Goal: Task Accomplishment & Management: Use online tool/utility

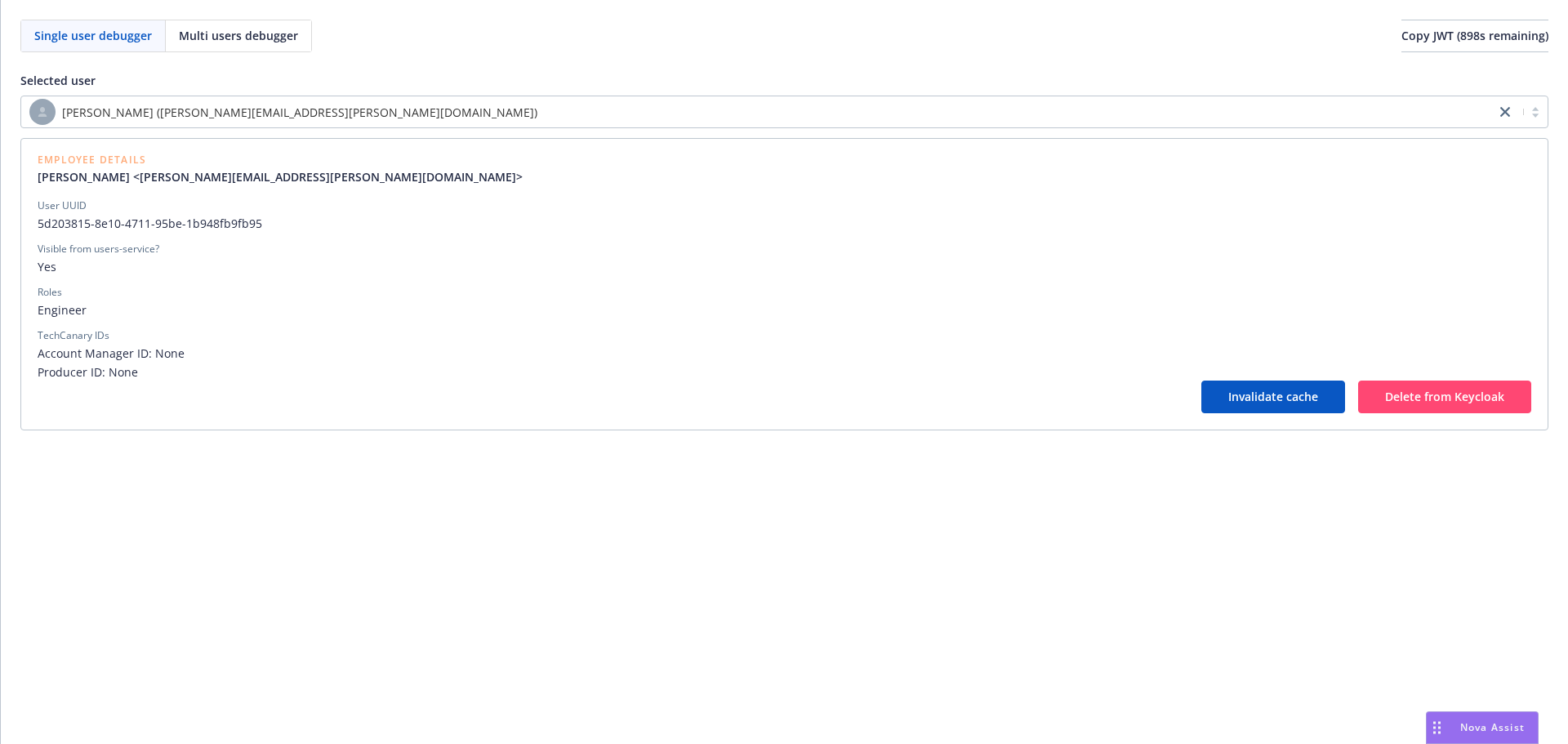
click at [332, 97] on div "[PERSON_NAME] ([PERSON_NAME][EMAIL_ADDRESS][PERSON_NAME][DOMAIN_NAME])" at bounding box center [784, 111] width 1529 height 33
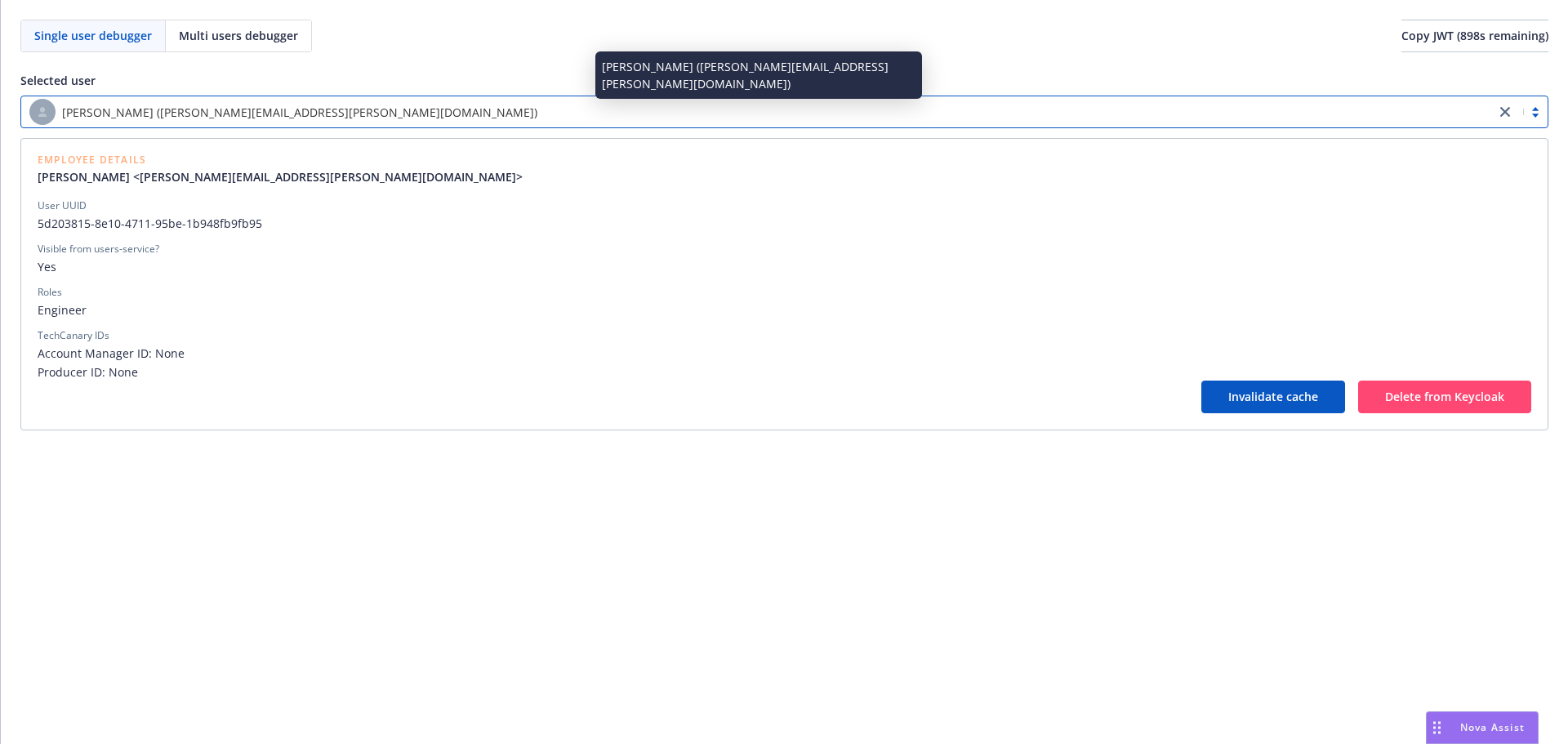
click at [323, 110] on div "[PERSON_NAME] ([PERSON_NAME][EMAIL_ADDRESS][PERSON_NAME][DOMAIN_NAME])" at bounding box center [758, 112] width 1458 height 26
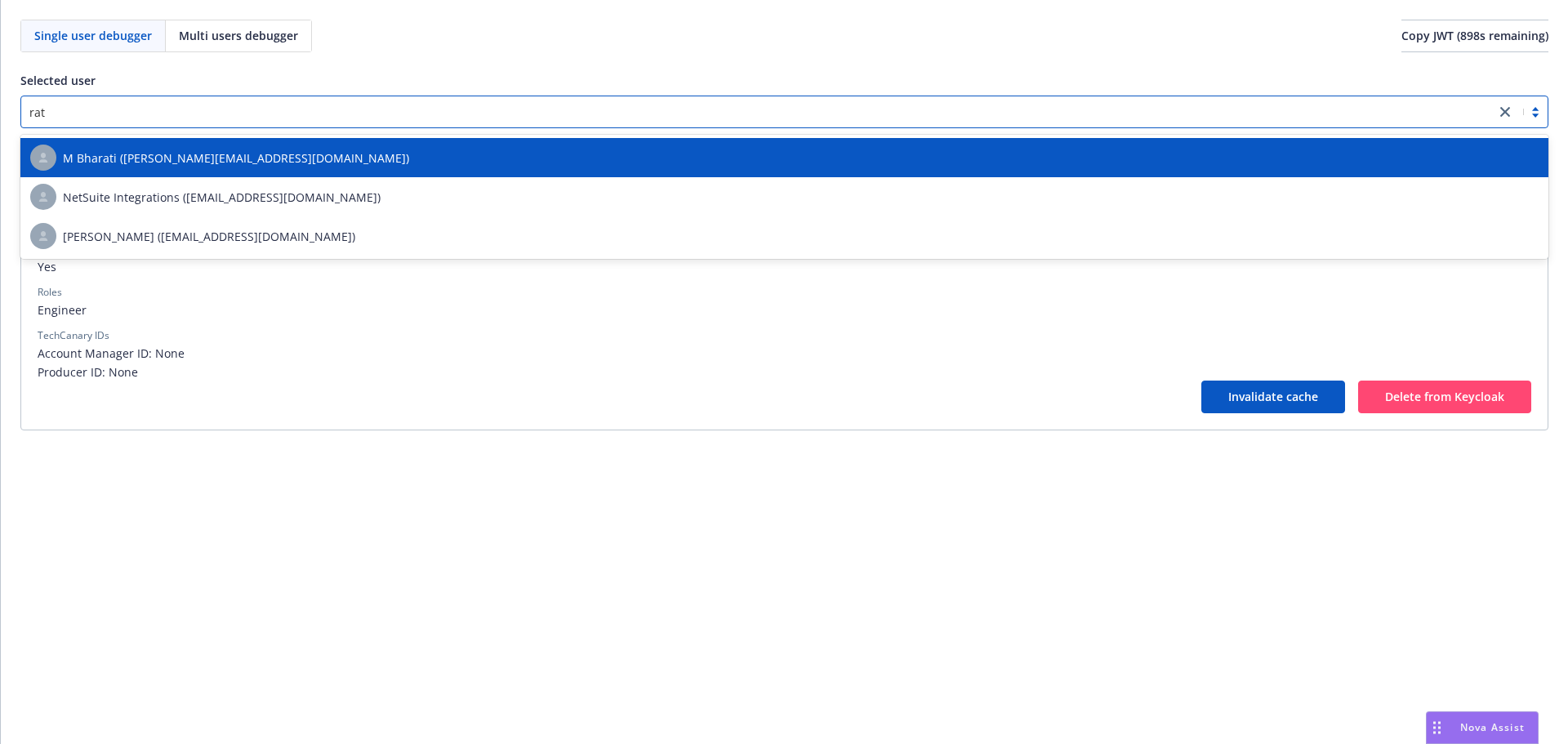
type input "rati"
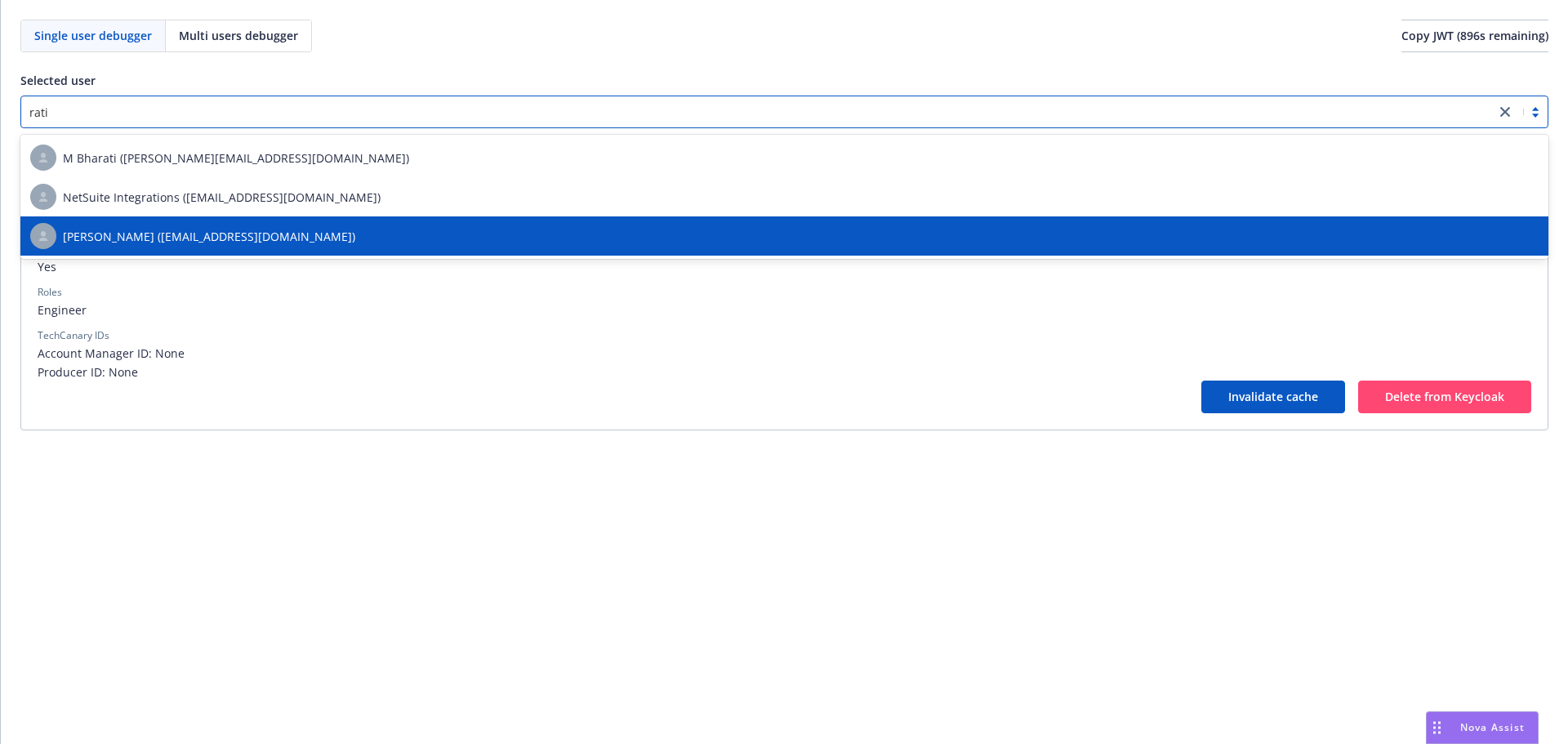
click at [202, 227] on span "[PERSON_NAME] ([EMAIL_ADDRESS][DOMAIN_NAME])" at bounding box center [209, 236] width 292 height 17
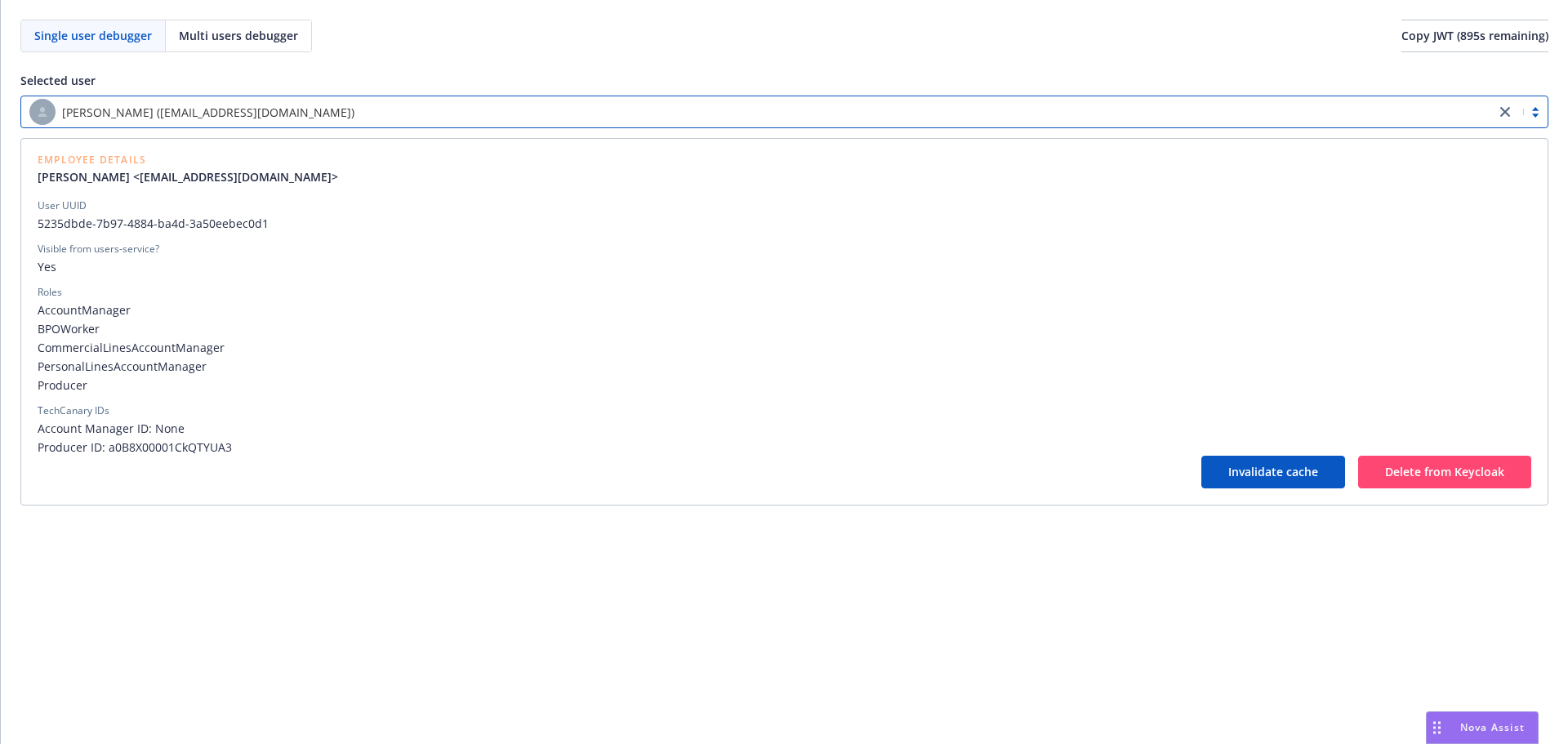
click at [223, 127] on div "[PERSON_NAME] ([EMAIL_ADDRESS][DOMAIN_NAME])" at bounding box center [784, 111] width 1529 height 33
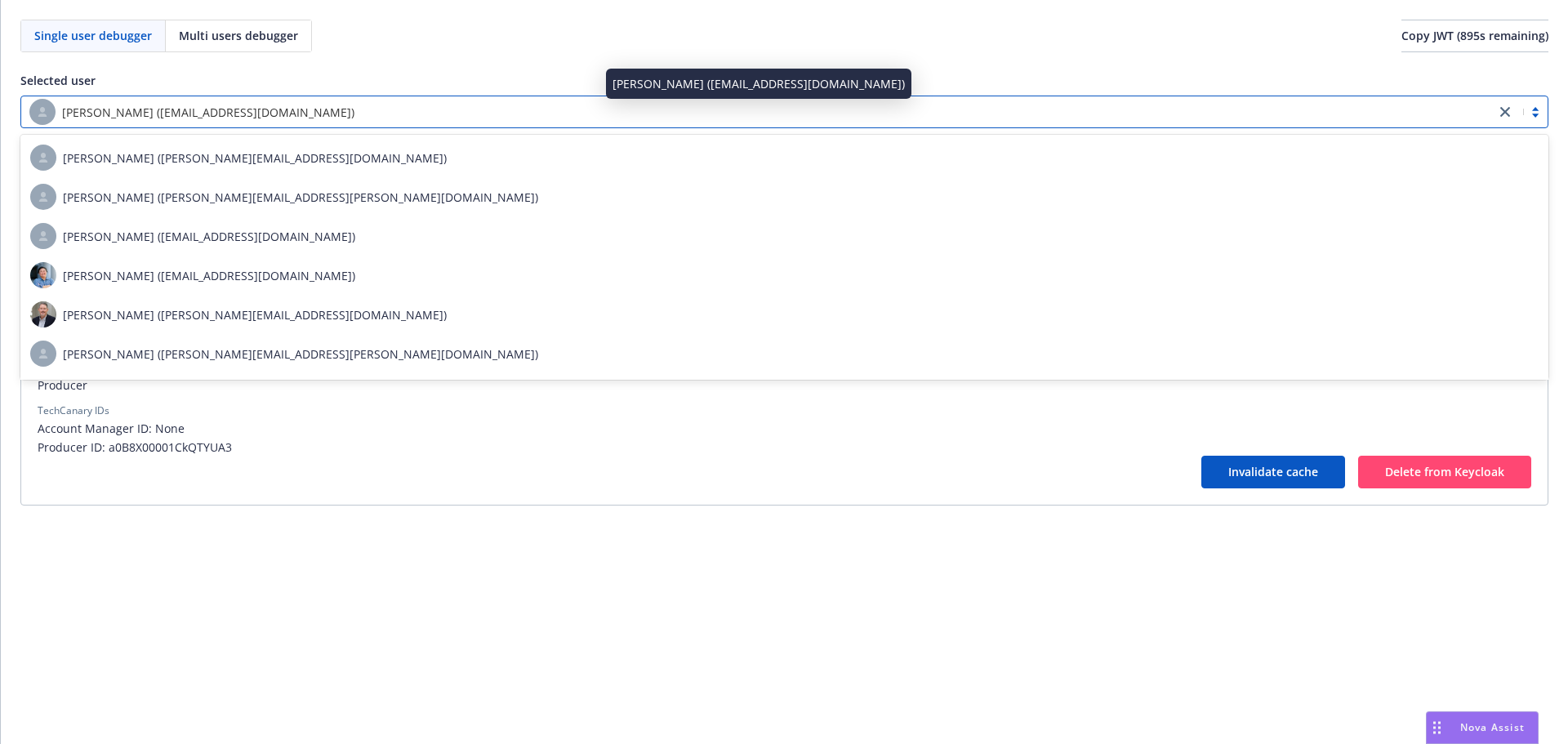
click at [240, 112] on span "[PERSON_NAME] ([EMAIL_ADDRESS][DOMAIN_NAME])" at bounding box center [208, 112] width 292 height 17
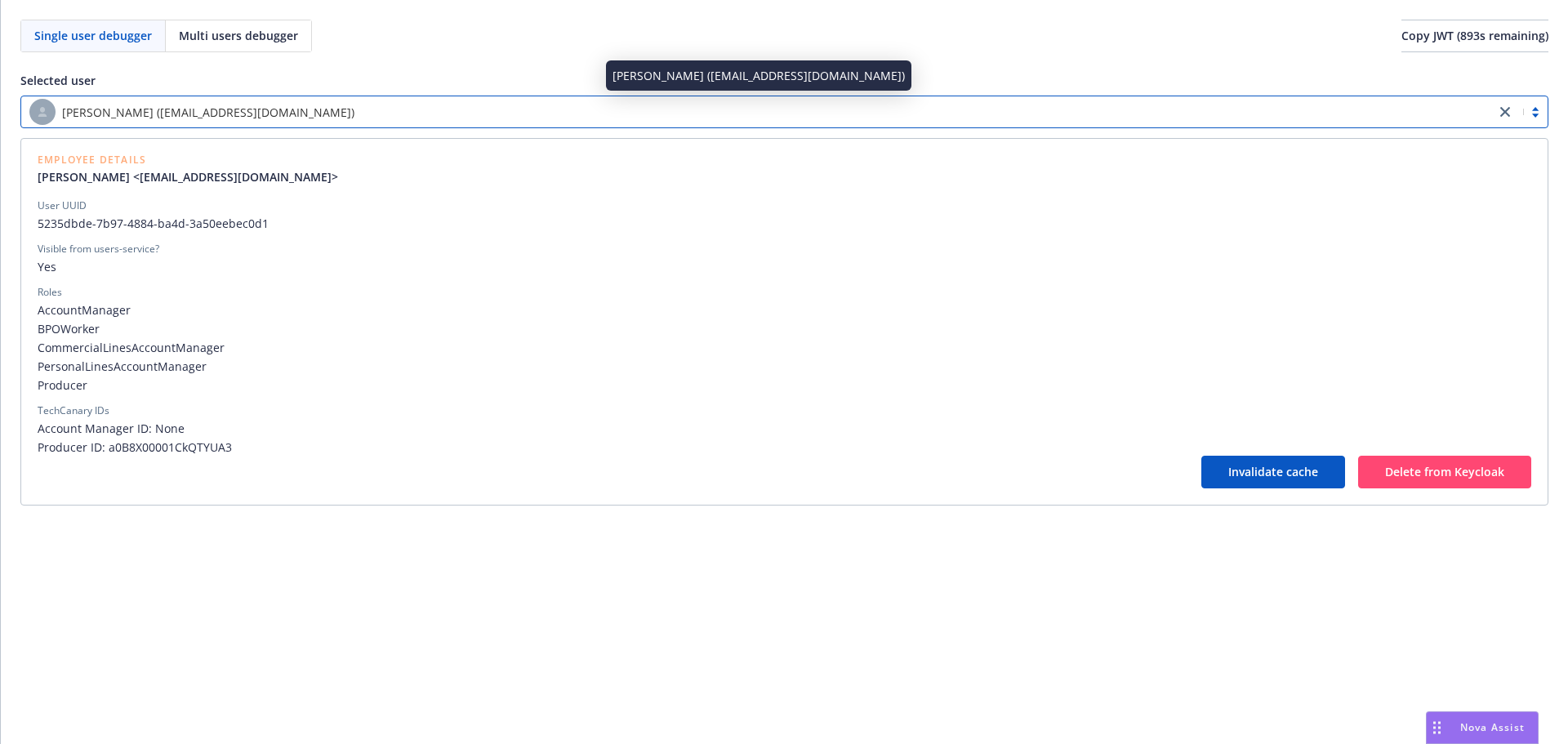
click at [242, 111] on span "[PERSON_NAME] ([EMAIL_ADDRESS][DOMAIN_NAME])" at bounding box center [208, 112] width 292 height 17
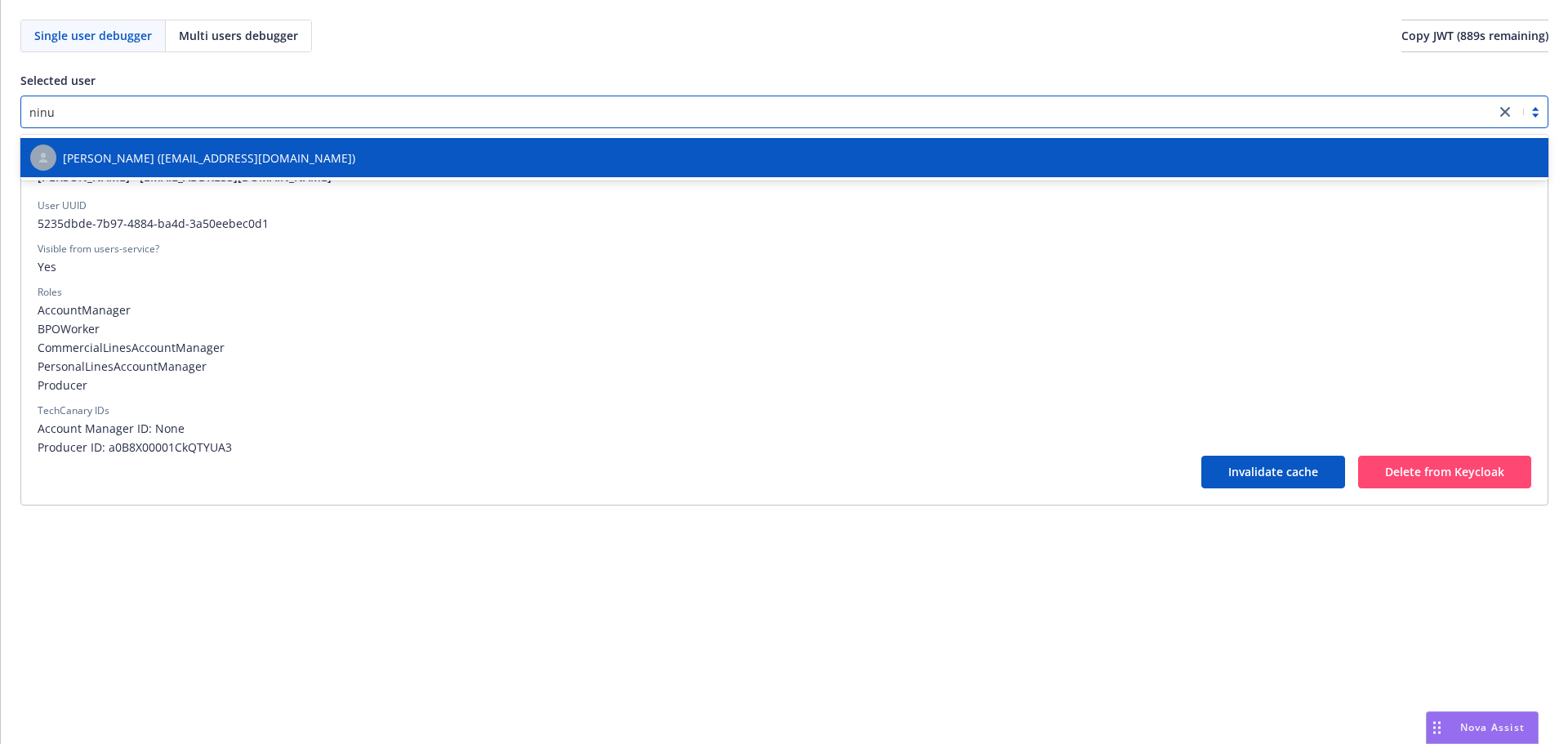
type input "ninuc"
click at [222, 151] on span "[PERSON_NAME] ([EMAIL_ADDRESS][DOMAIN_NAME])" at bounding box center [209, 158] width 292 height 17
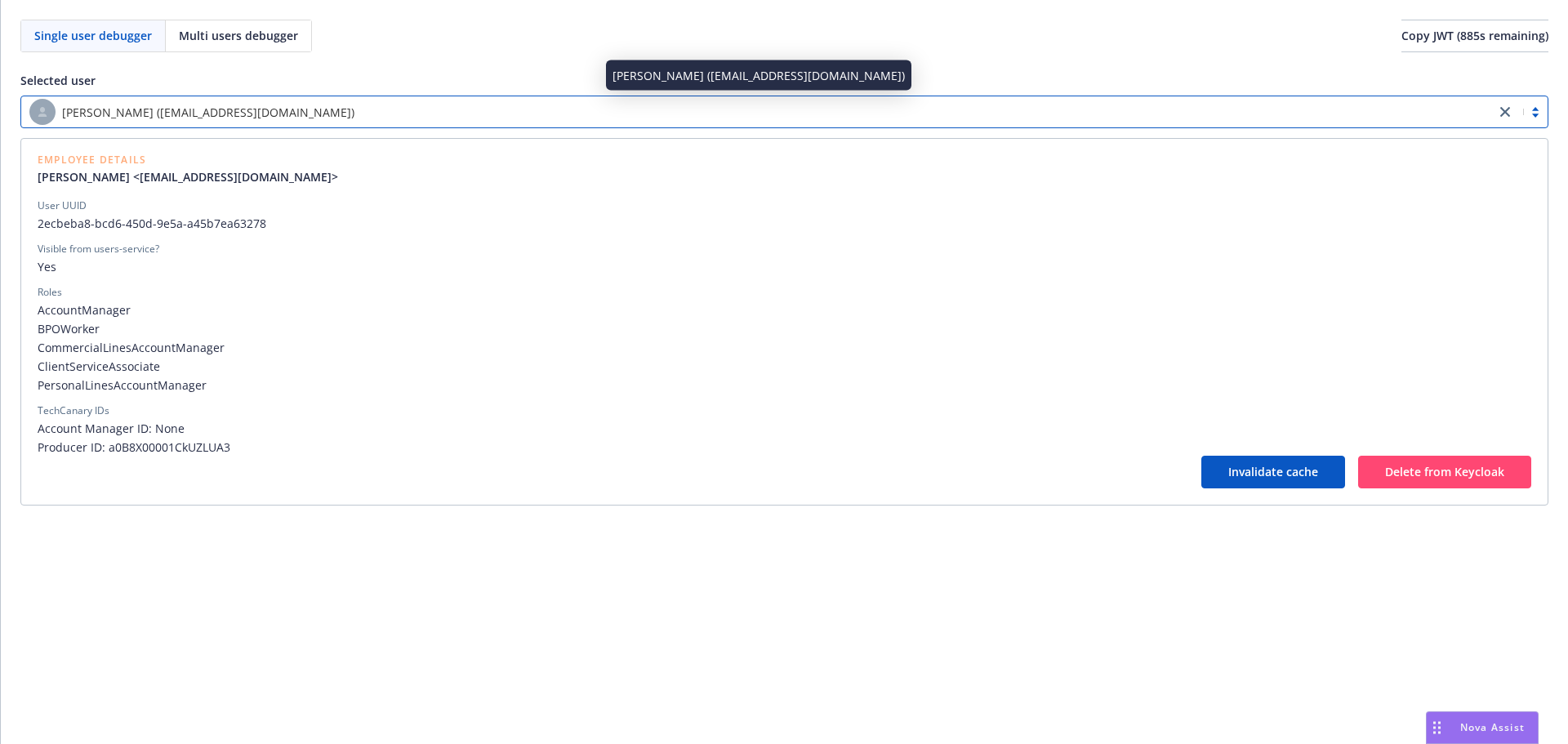
click at [166, 111] on span "[PERSON_NAME] ([EMAIL_ADDRESS][DOMAIN_NAME])" at bounding box center [208, 112] width 292 height 17
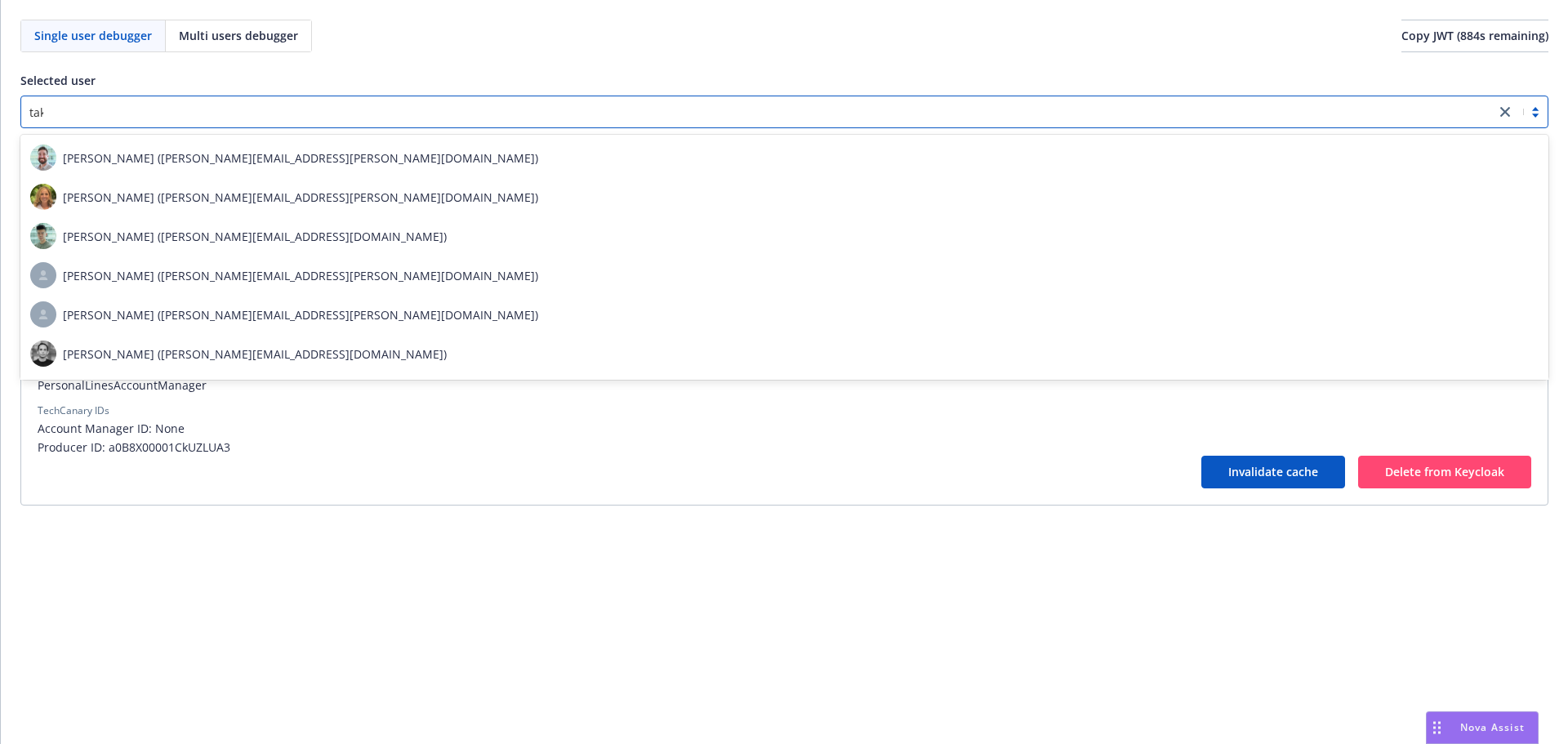
type input "tako"
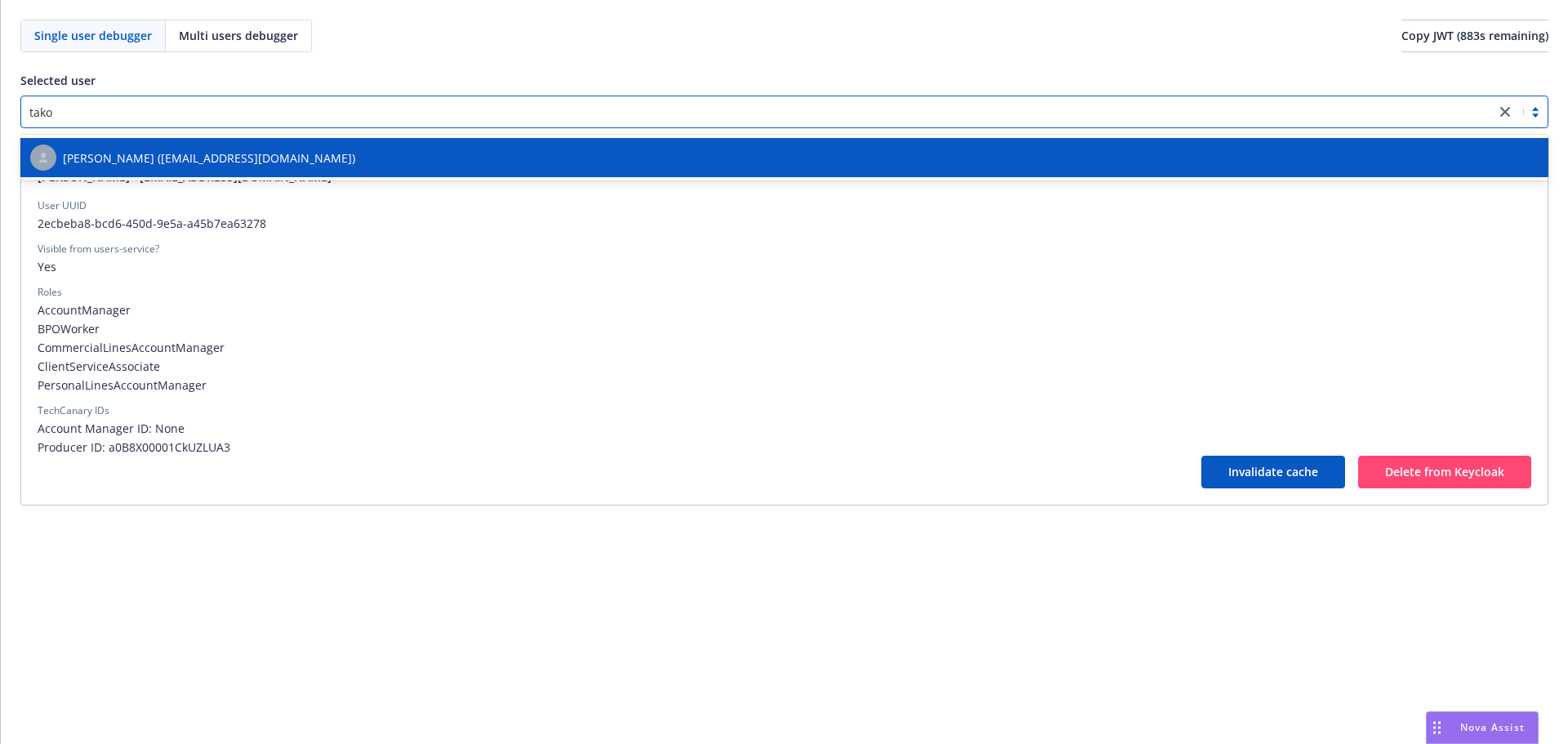
click at [155, 162] on span "[PERSON_NAME] ([EMAIL_ADDRESS][DOMAIN_NAME])" at bounding box center [209, 158] width 292 height 17
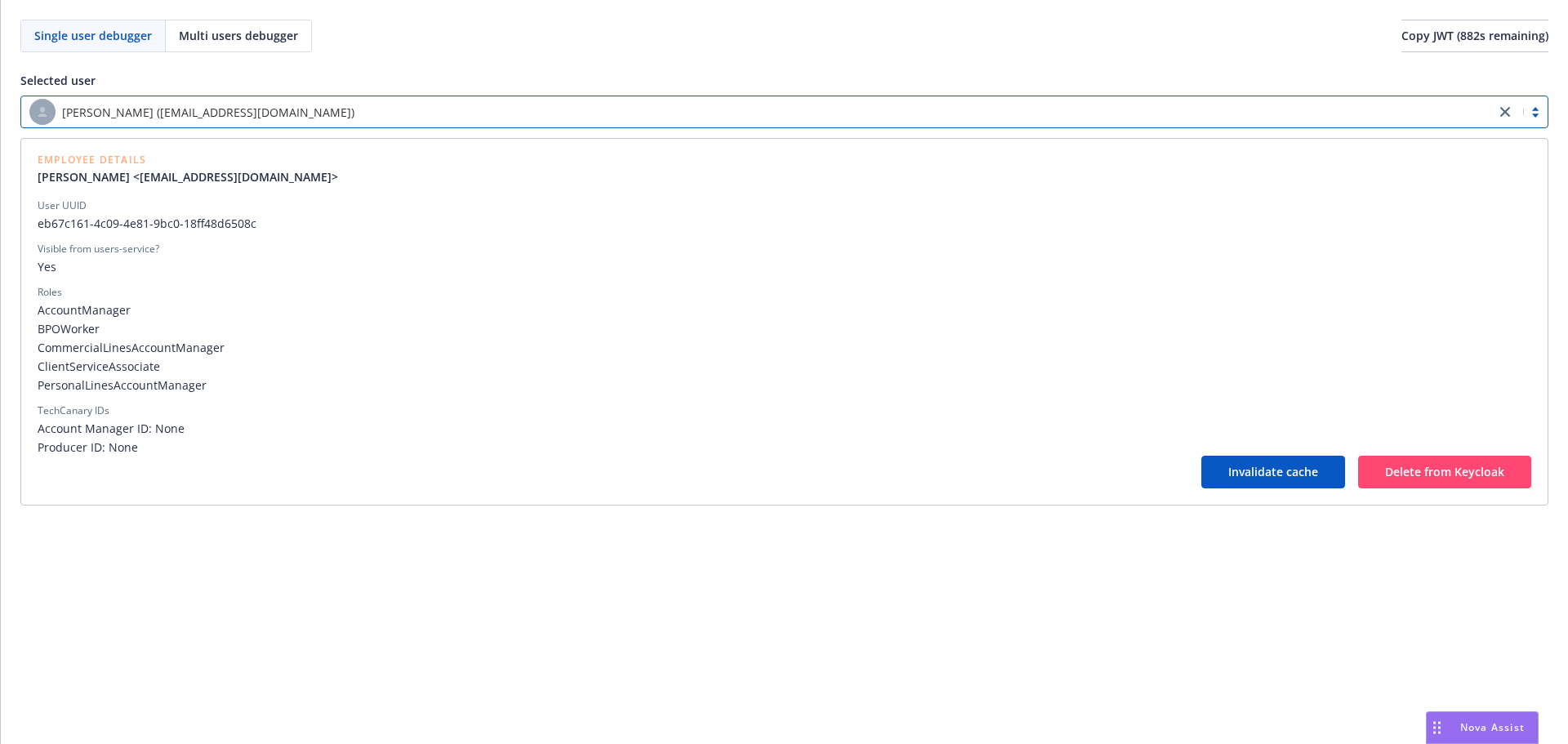
click at [202, 118] on span "[PERSON_NAME] ([EMAIL_ADDRESS][DOMAIN_NAME])" at bounding box center [208, 112] width 292 height 17
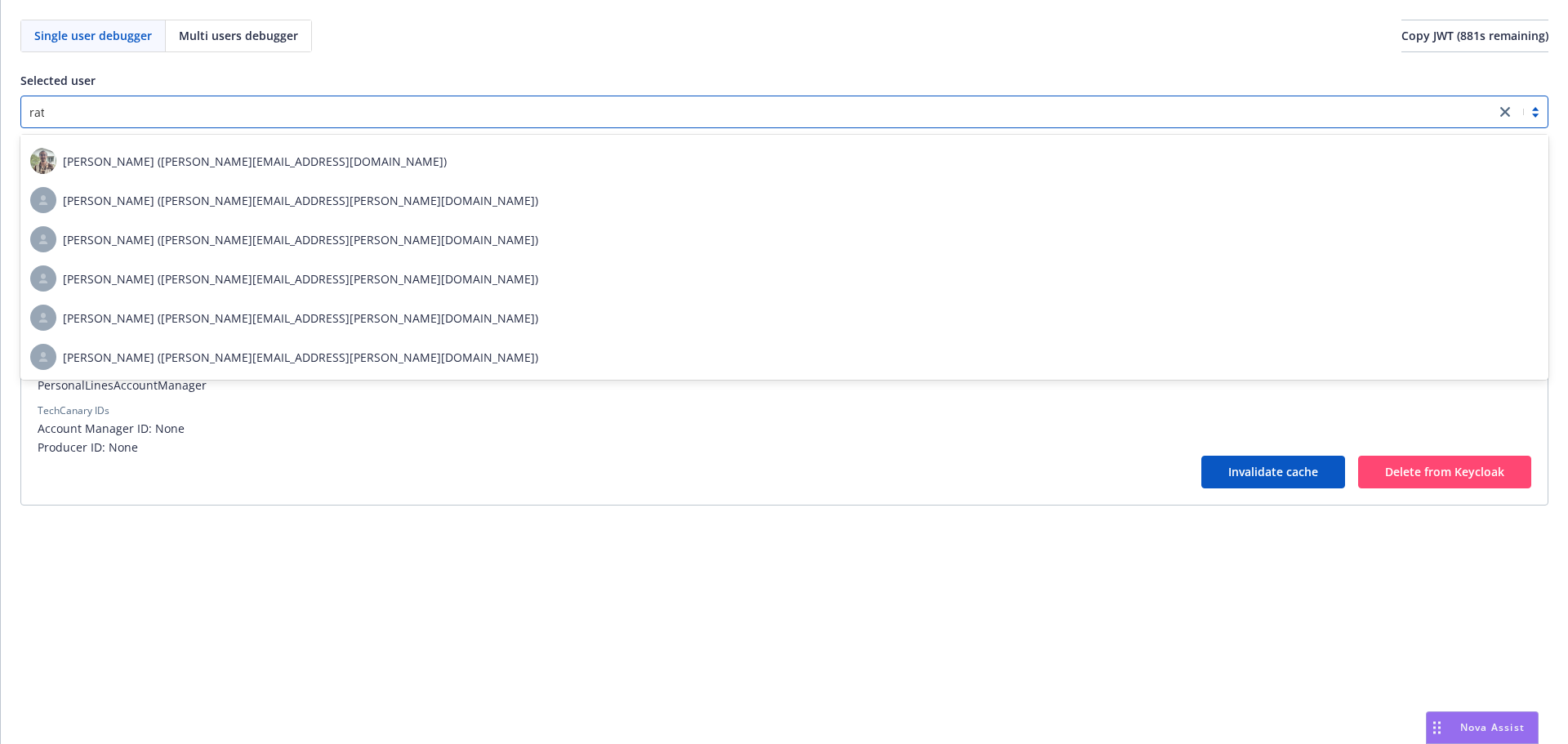
scroll to position [114, 0]
type input "rati"
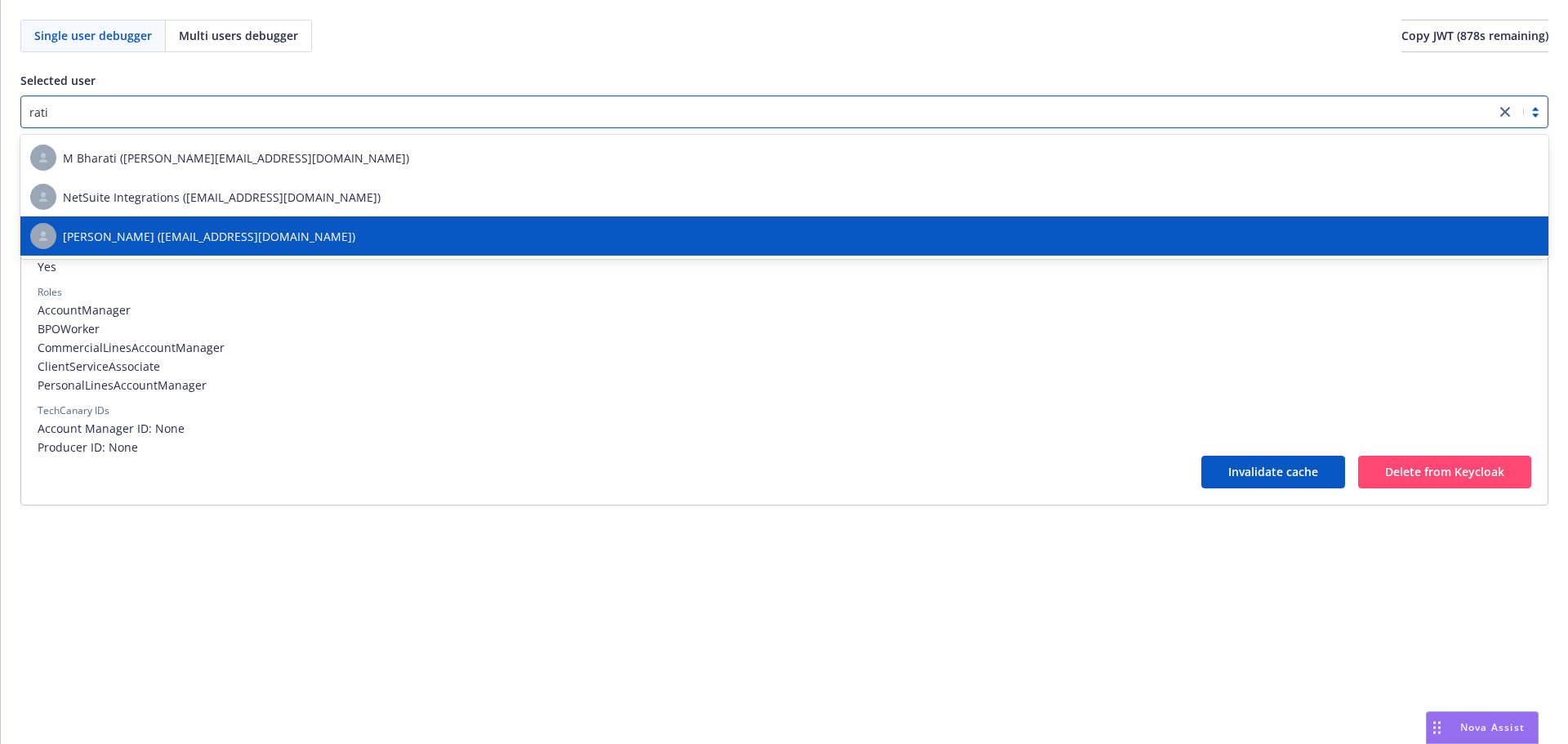
drag, startPoint x: 198, startPoint y: 164, endPoint x: 177, endPoint y: 241, distance: 79.8
click at [177, 241] on div "M Bharati (m.bharati@newfront.com) NetSuite Integrations (ns_integrations@newfr…" at bounding box center [784, 197] width 1529 height 124
click at [177, 241] on span "[PERSON_NAME] ([EMAIL_ADDRESS][DOMAIN_NAME])" at bounding box center [209, 236] width 292 height 17
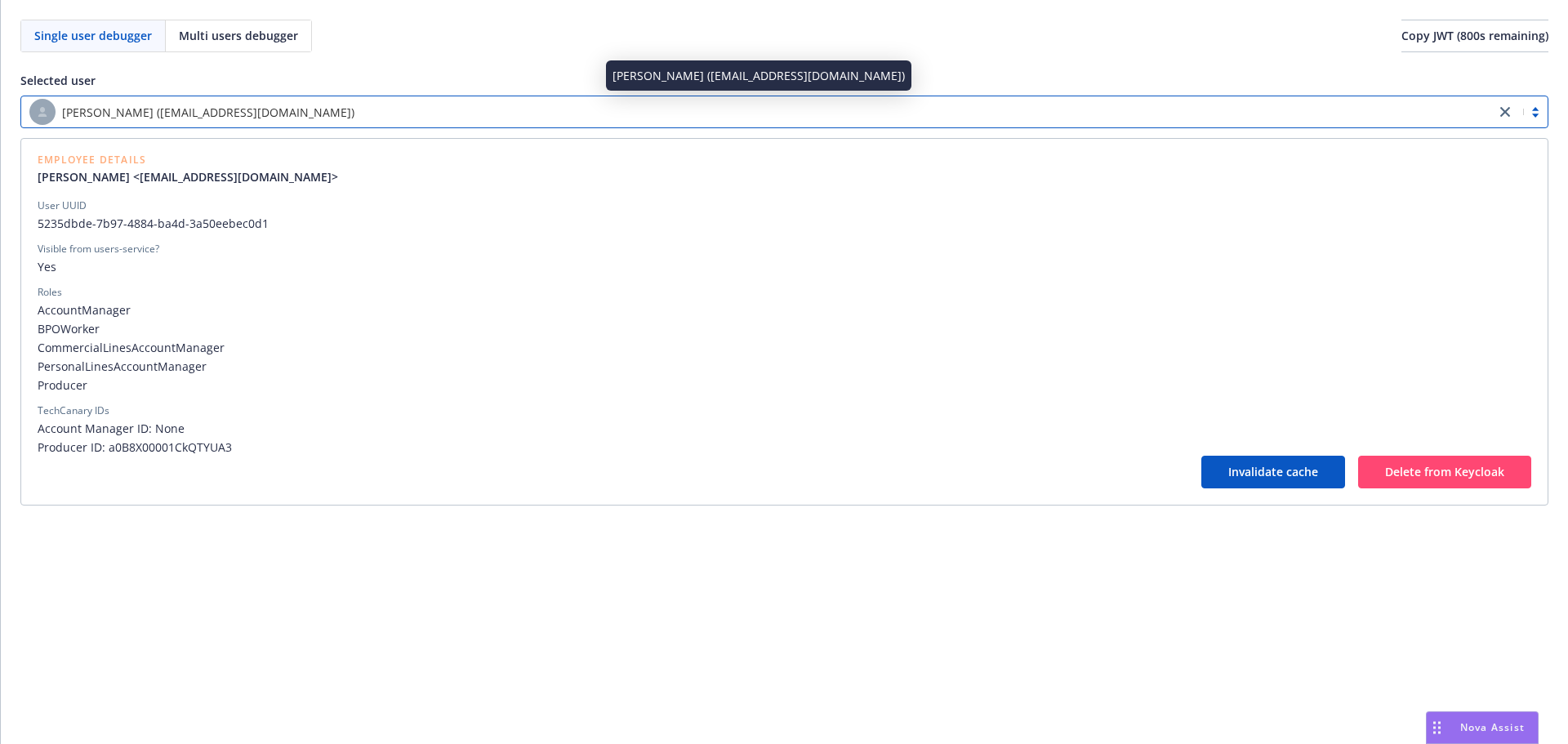
click at [317, 116] on span "[PERSON_NAME] ([EMAIL_ADDRESS][DOMAIN_NAME])" at bounding box center [208, 112] width 292 height 17
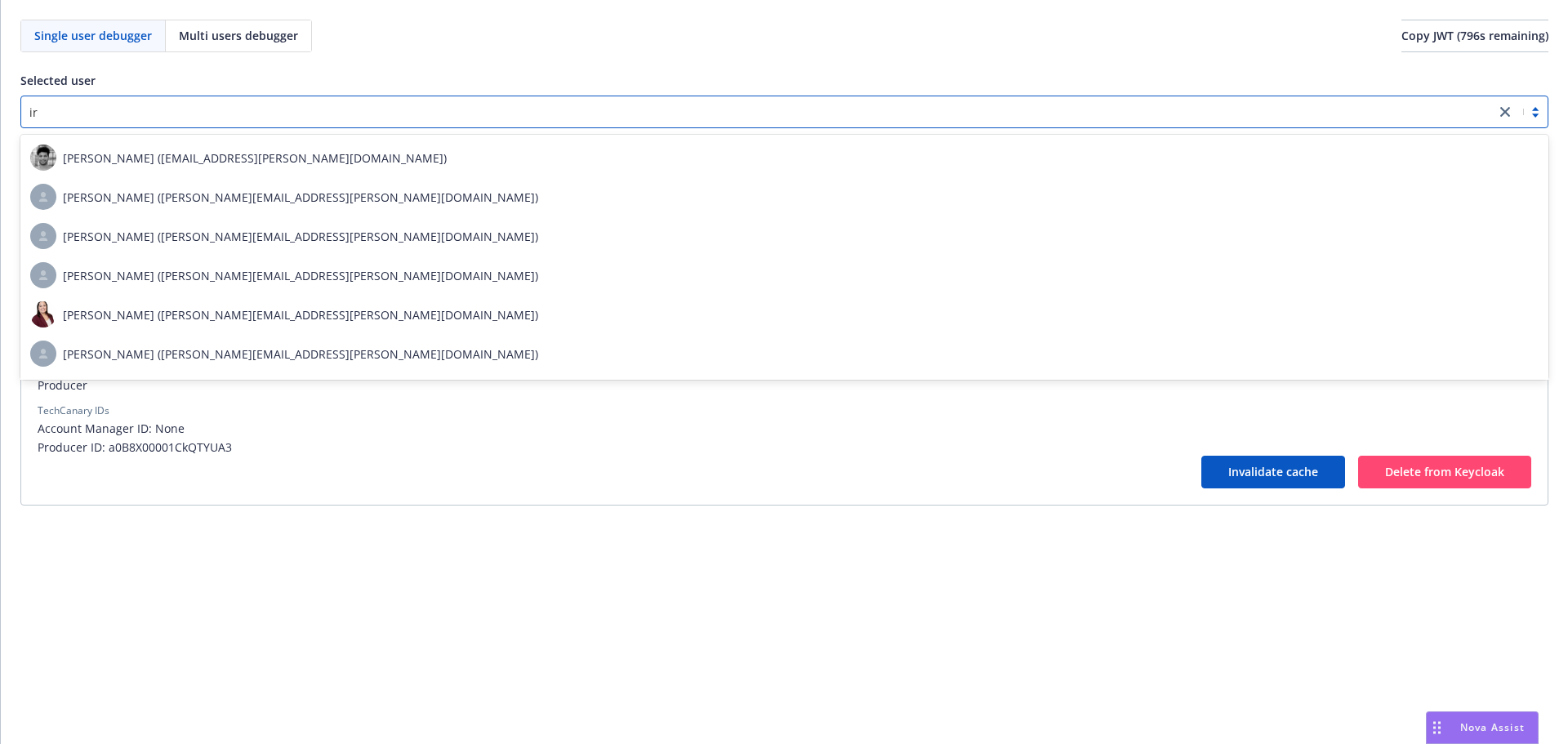
type input "ir"
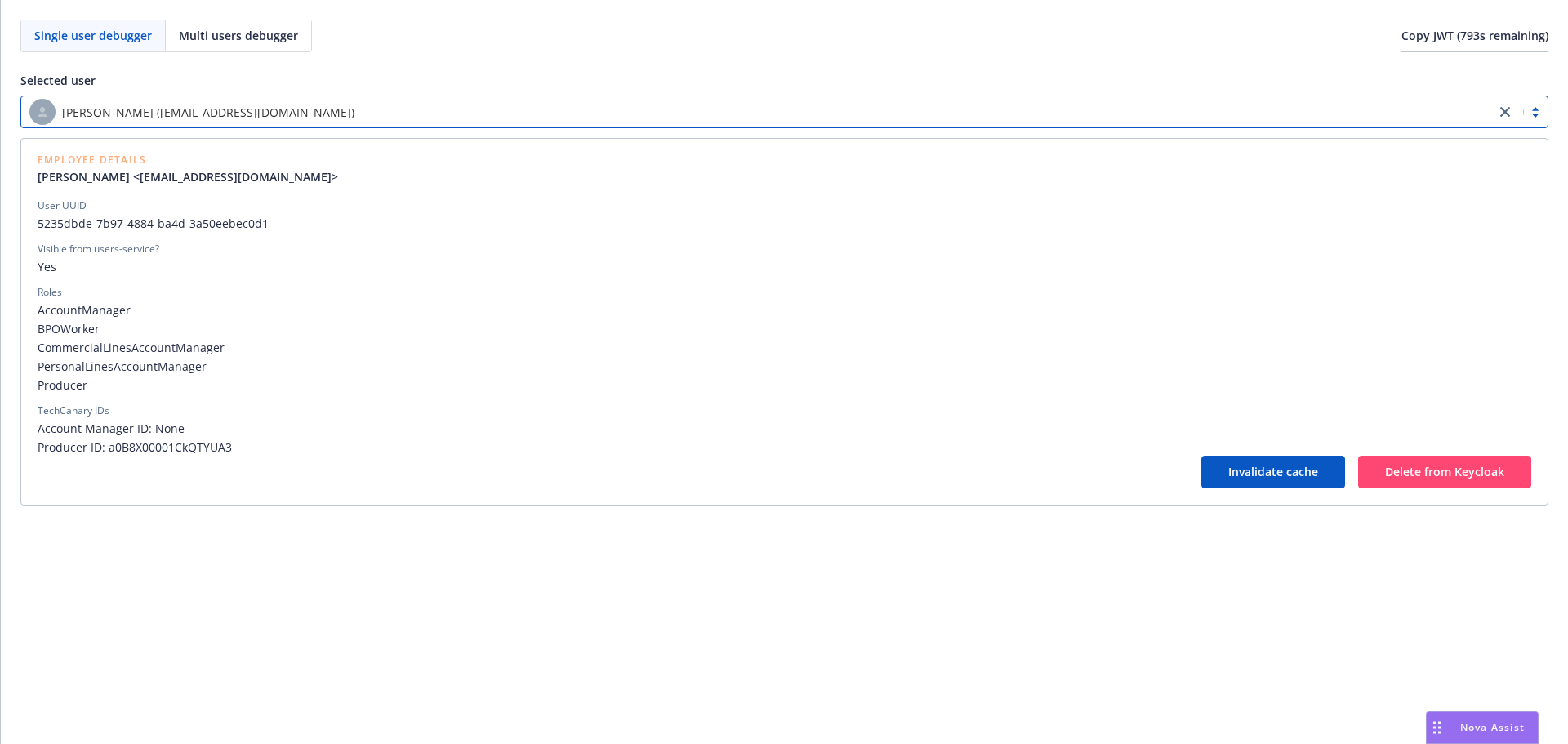
type input "a"
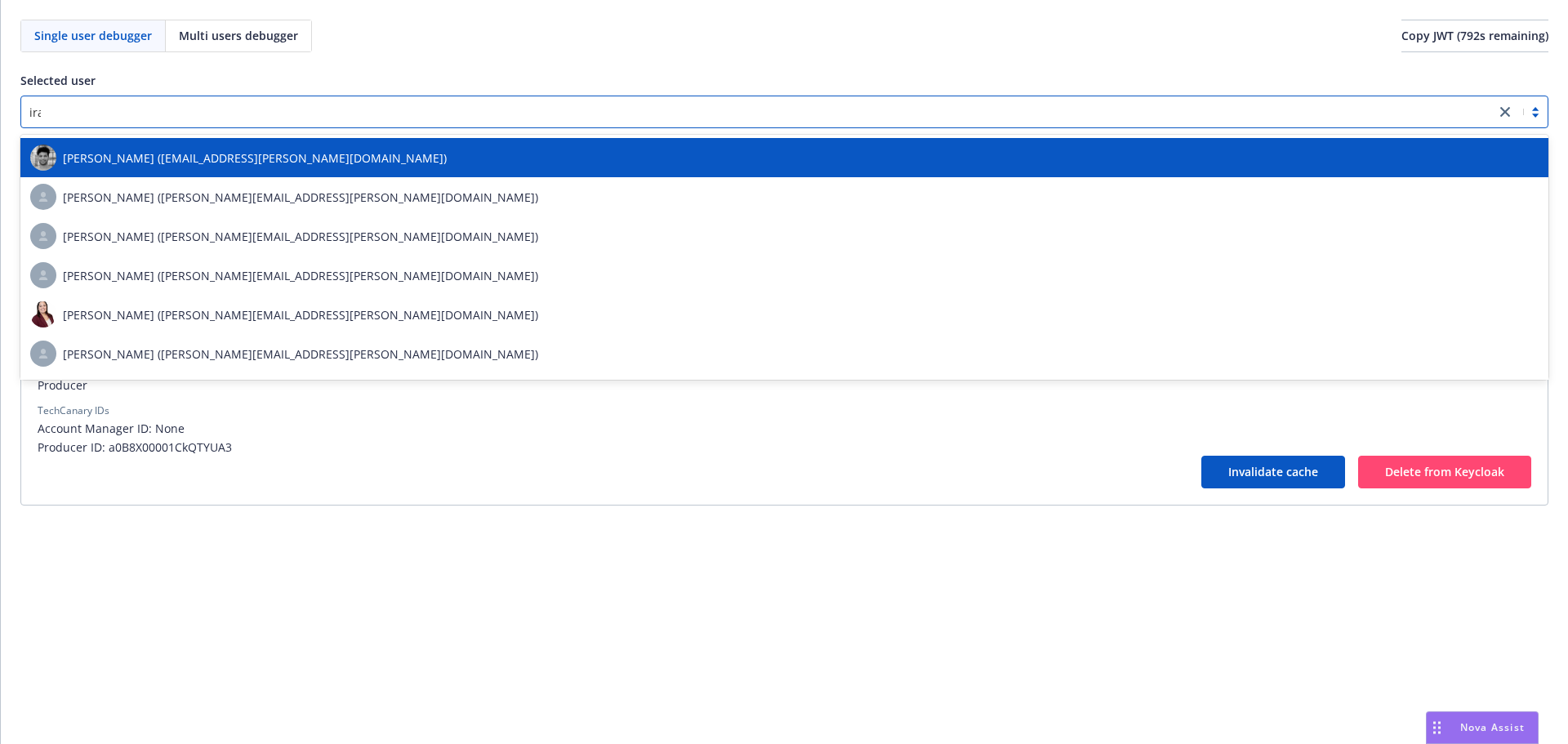
type input "irak"
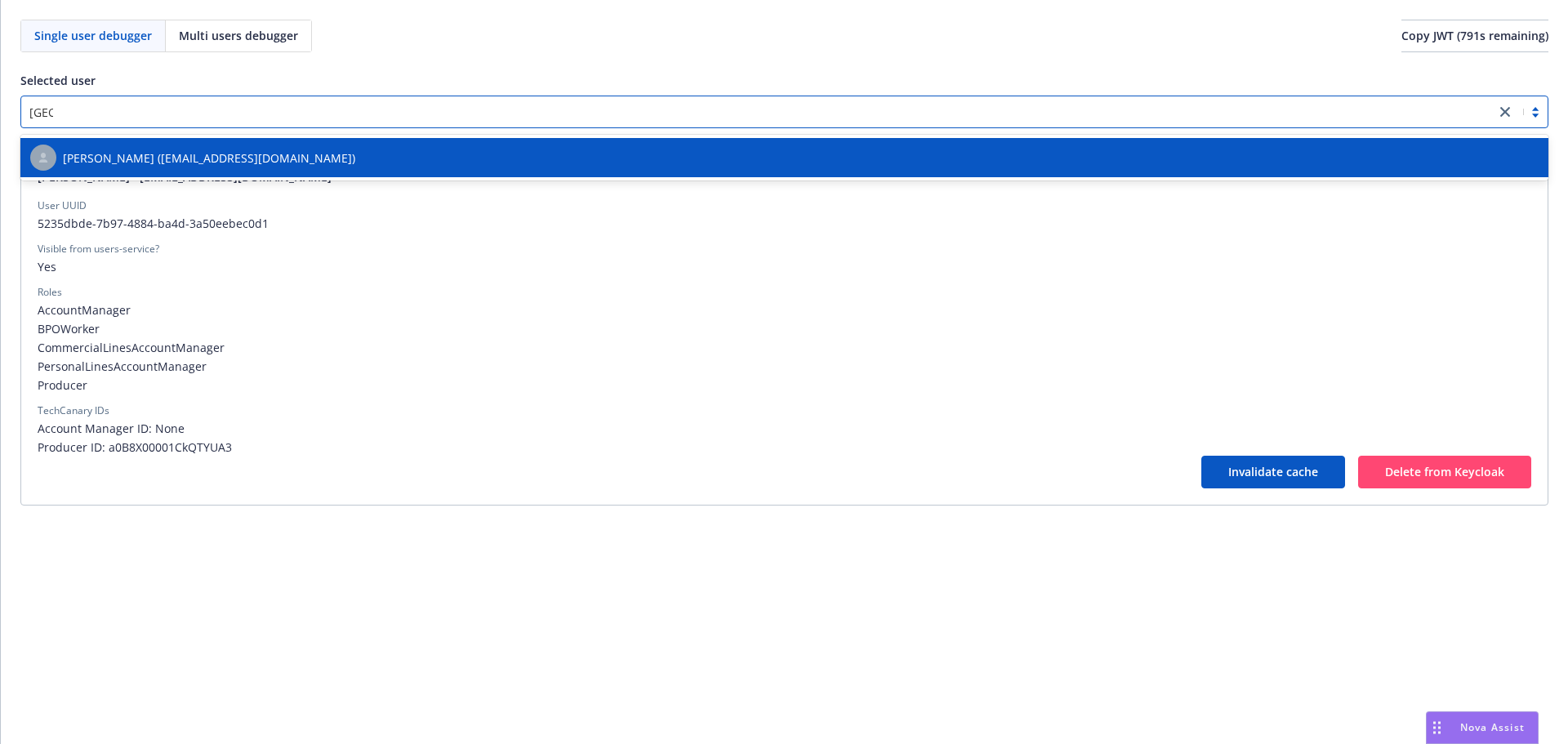
click at [324, 151] on span "[PERSON_NAME] ([EMAIL_ADDRESS][DOMAIN_NAME])" at bounding box center [209, 158] width 292 height 17
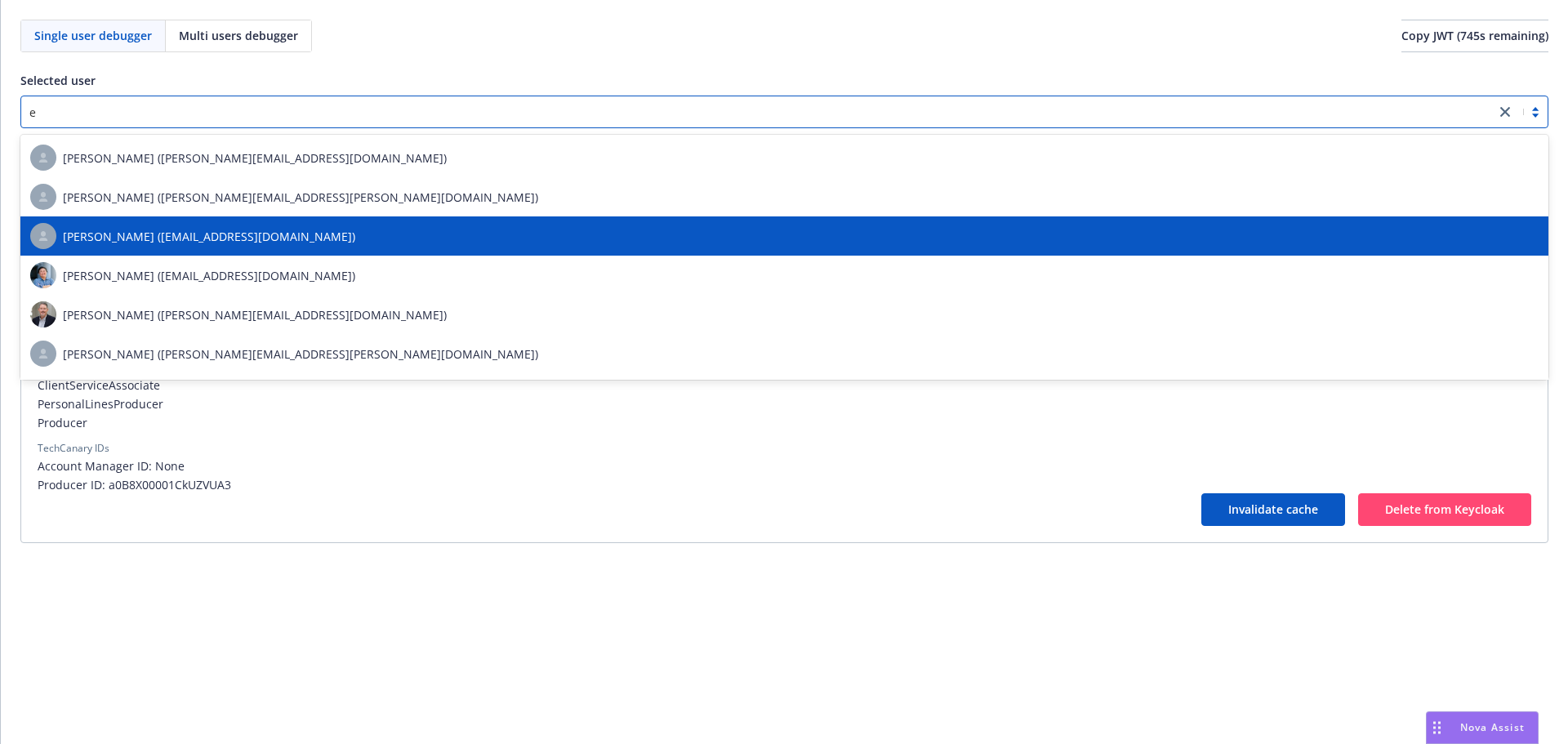
type input "e"
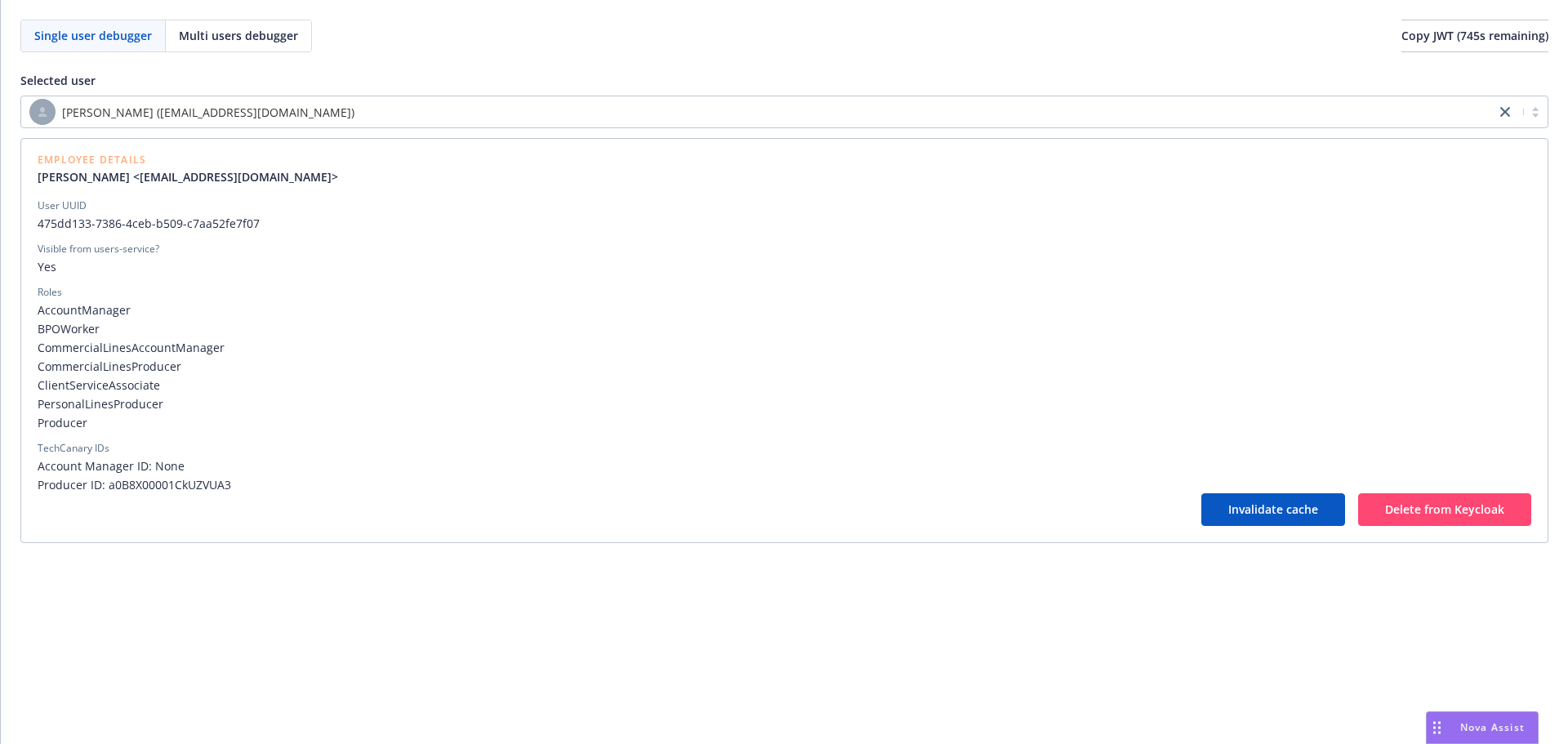
click at [578, 516] on div "Invalidate cache Delete from Keycloak" at bounding box center [784, 509] width 1494 height 33
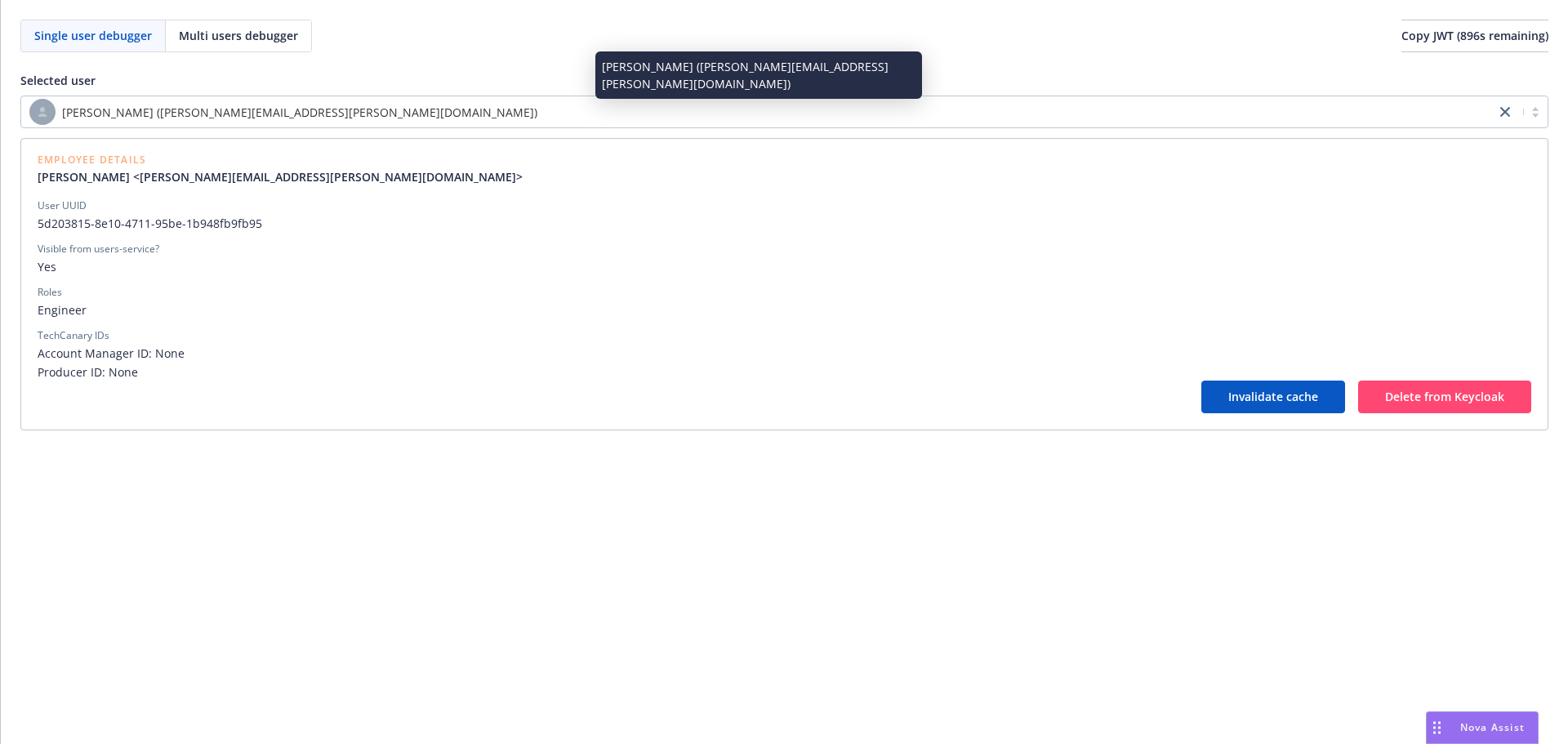
click at [259, 114] on span "[PERSON_NAME] ([PERSON_NAME][EMAIL_ADDRESS][PERSON_NAME][DOMAIN_NAME])" at bounding box center [300, 112] width 476 height 17
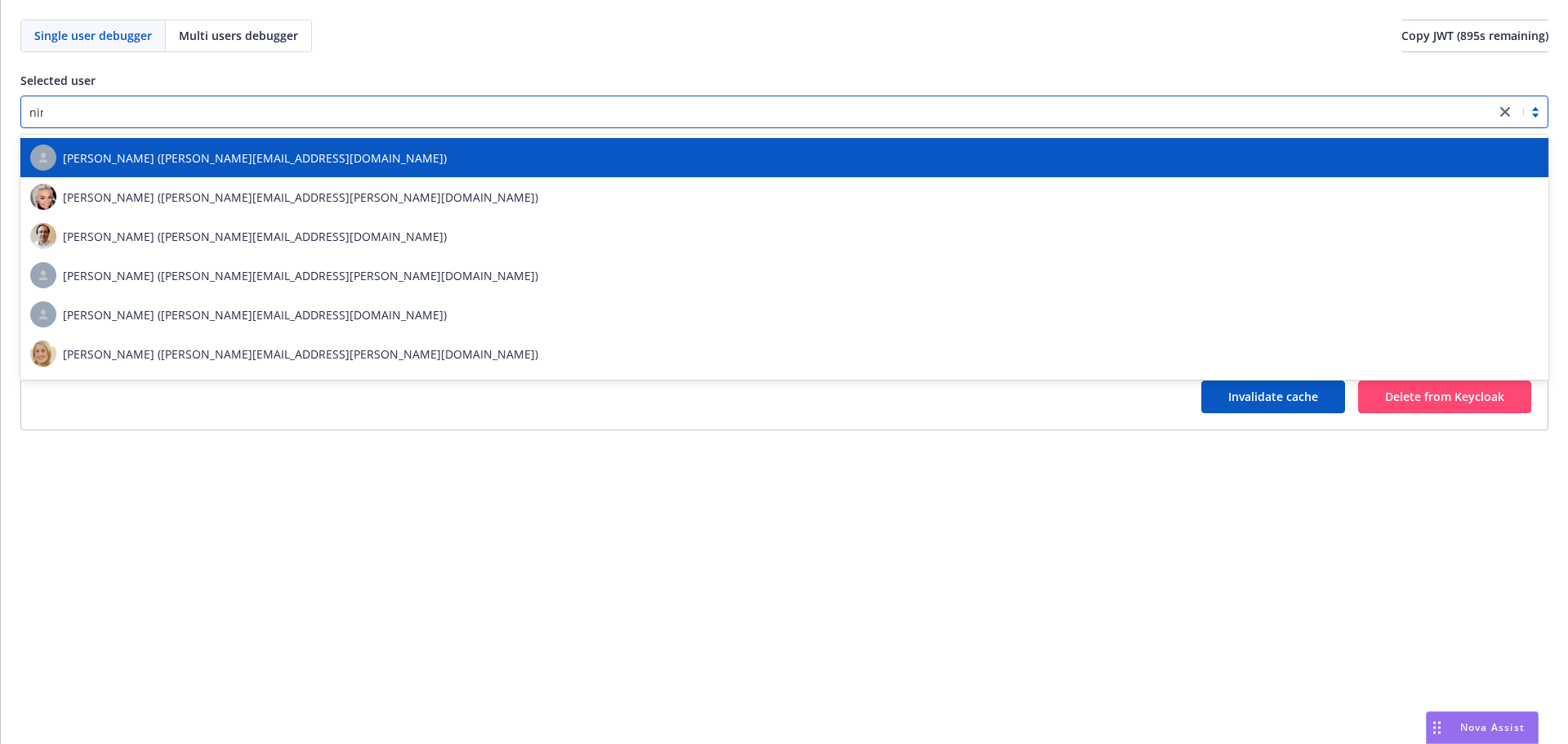
type input "ninu"
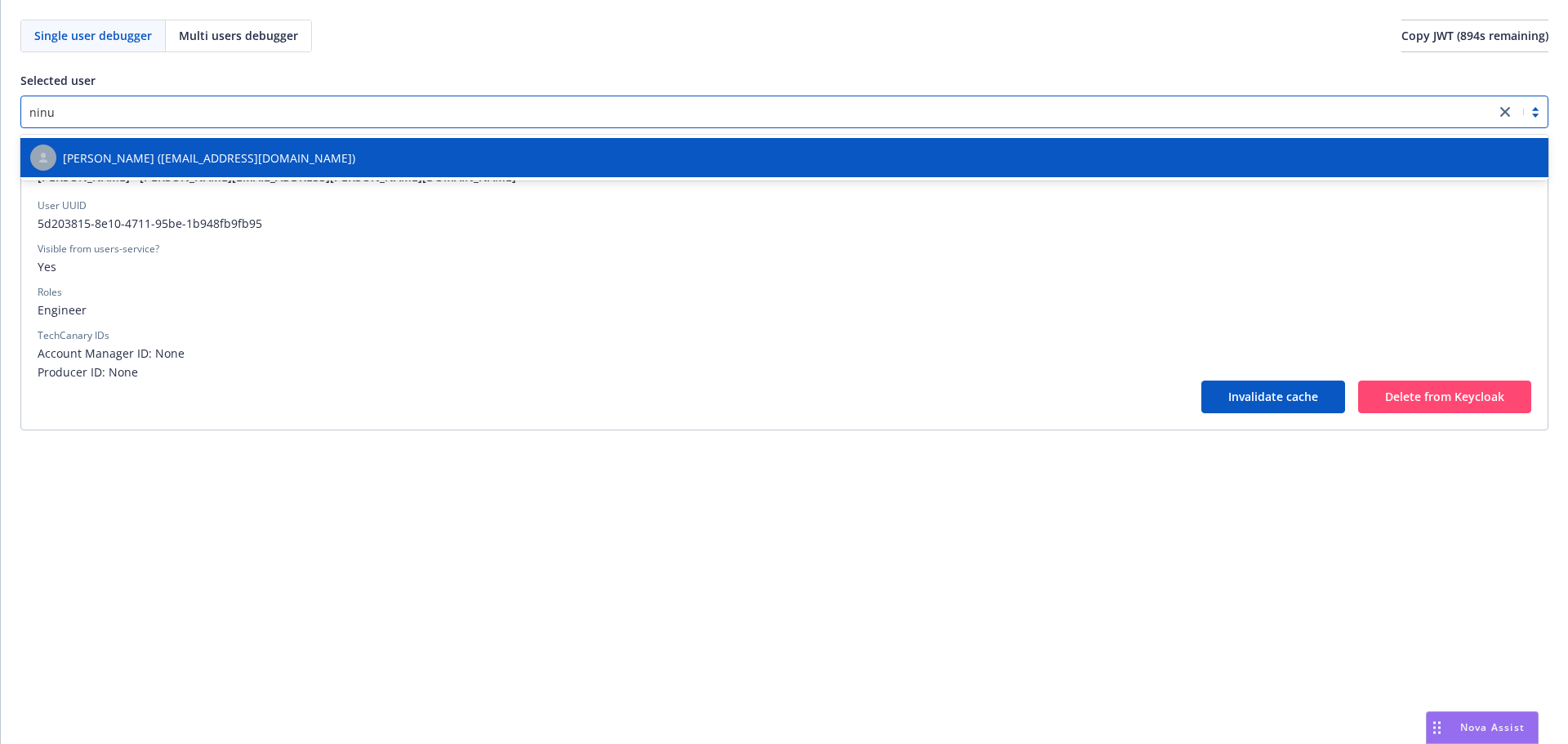
click at [256, 146] on div "[PERSON_NAME] ([EMAIL_ADDRESS][DOMAIN_NAME])" at bounding box center [784, 157] width 1509 height 26
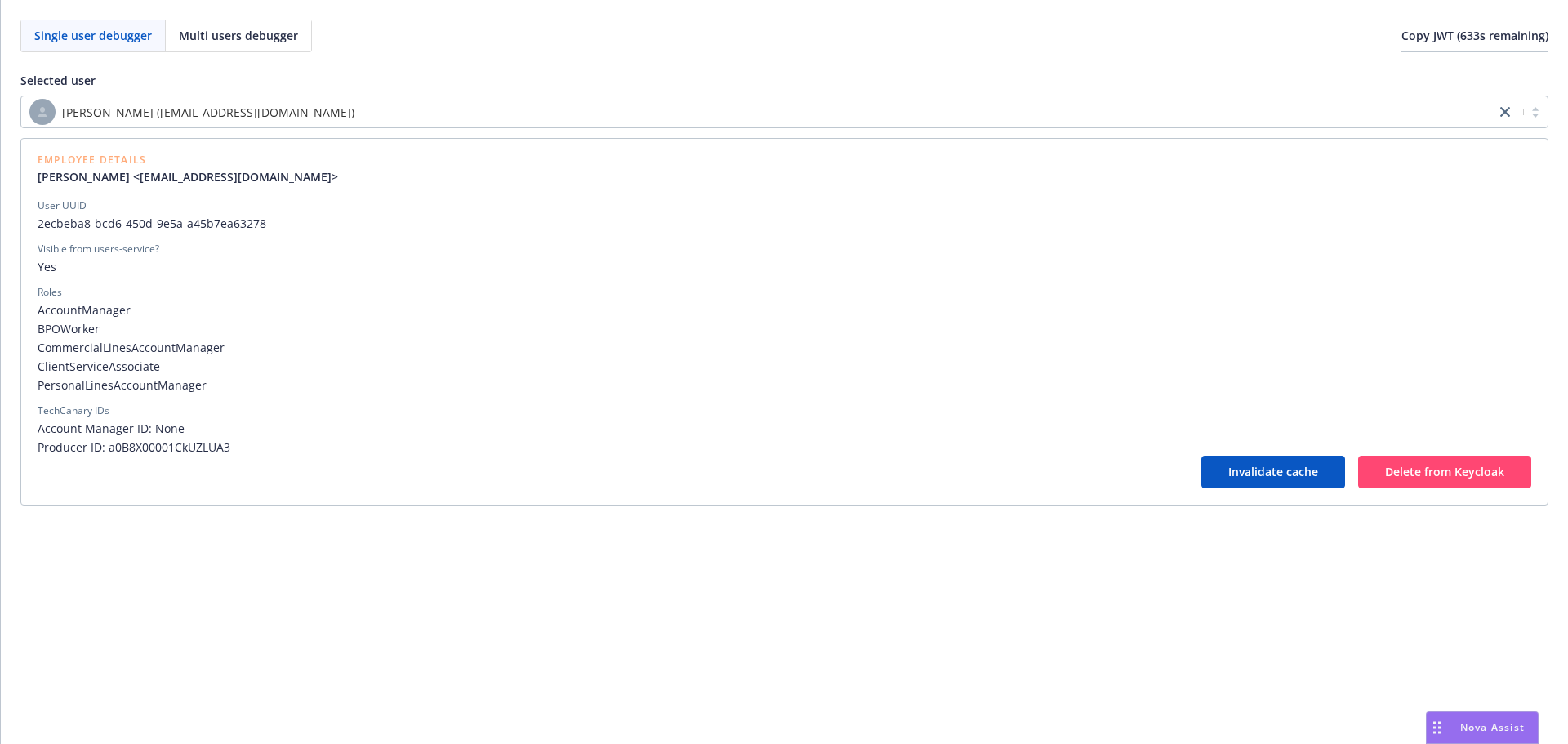
drag, startPoint x: 447, startPoint y: 210, endPoint x: 462, endPoint y: 188, distance: 26.6
click at [447, 210] on div "User UUID" at bounding box center [784, 206] width 1494 height 15
click at [511, 123] on div "[PERSON_NAME] ([EMAIL_ADDRESS][DOMAIN_NAME])" at bounding box center [758, 112] width 1458 height 26
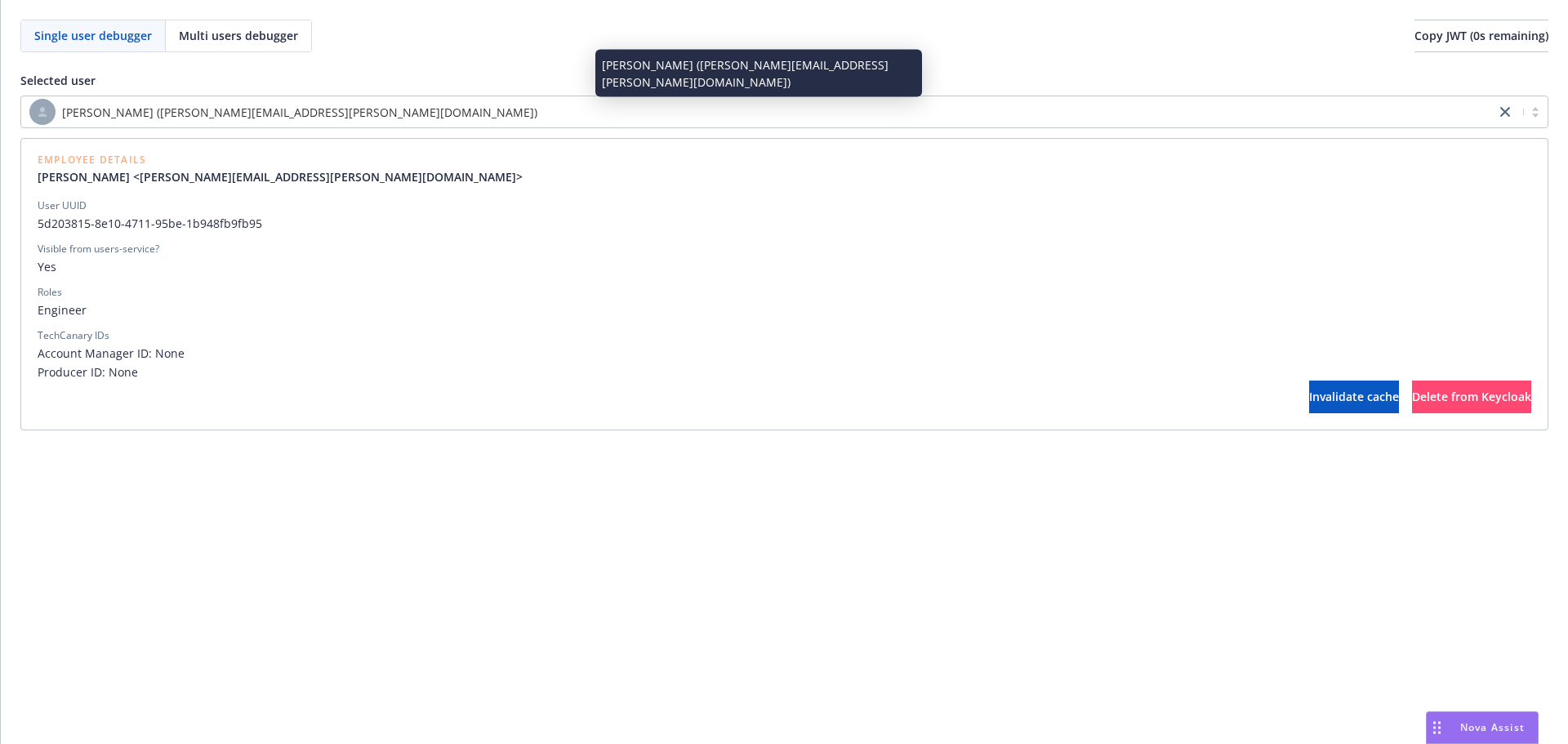
click at [445, 109] on div "[PERSON_NAME] ([PERSON_NAME][EMAIL_ADDRESS][PERSON_NAME][DOMAIN_NAME])" at bounding box center [758, 112] width 1458 height 26
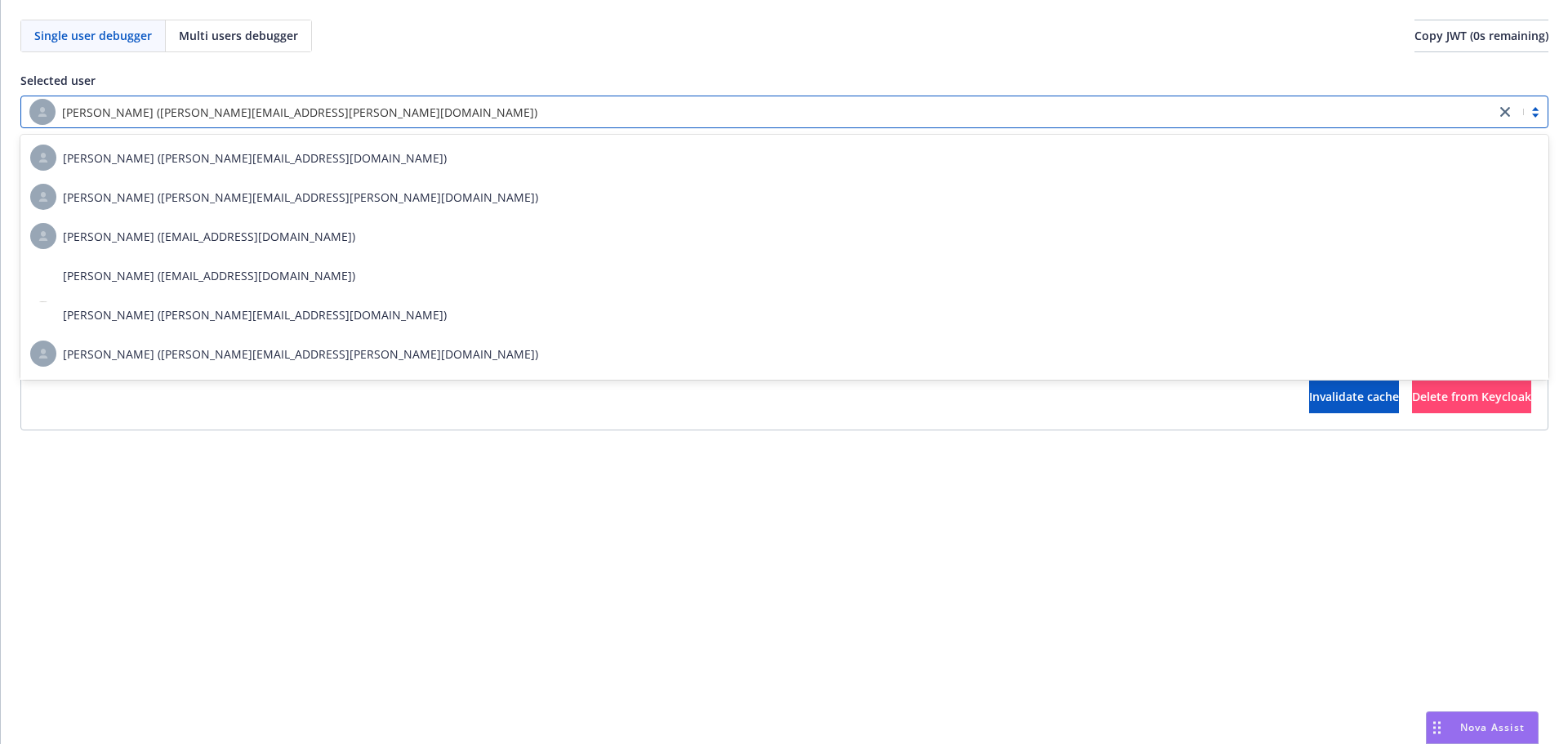
type input "rati"
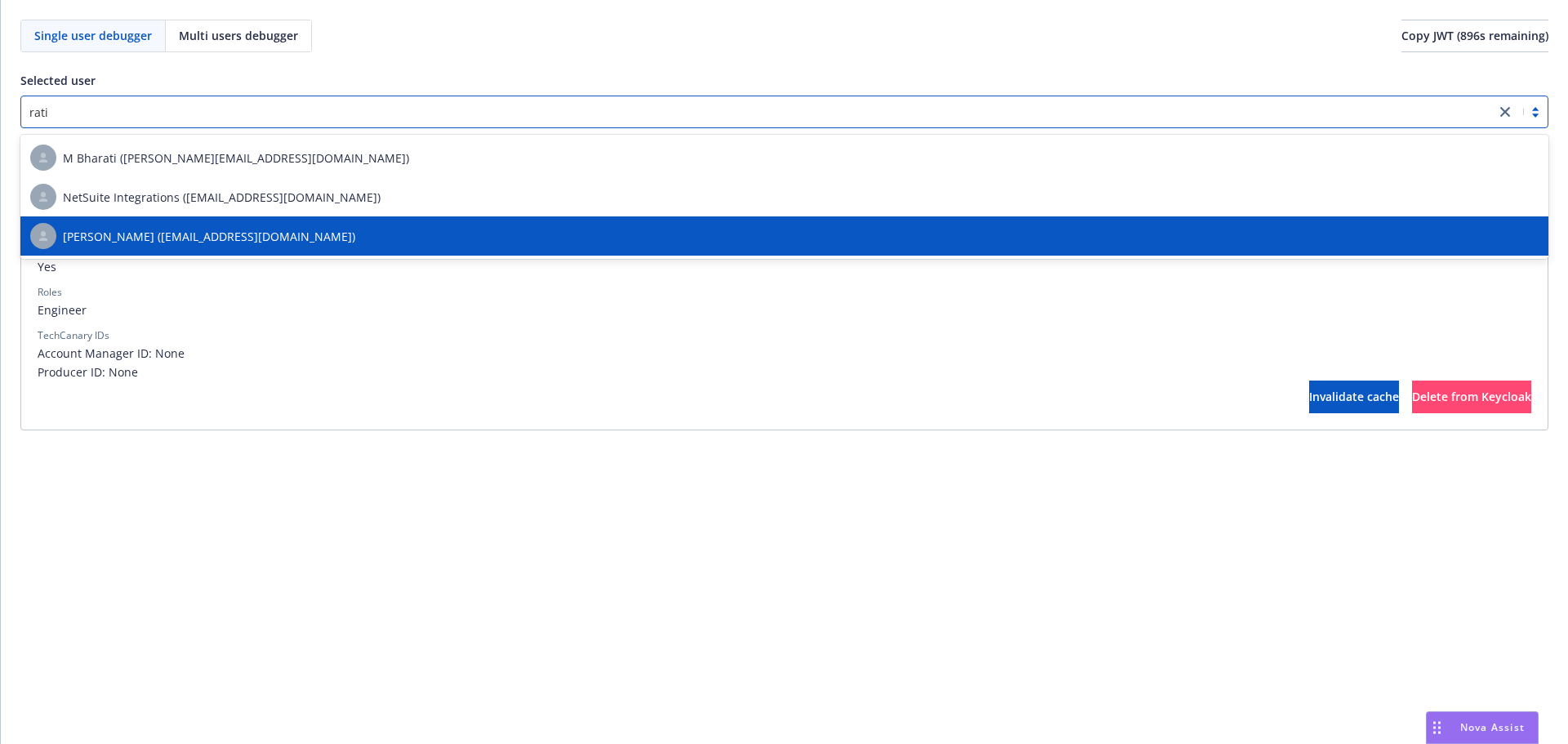
click at [357, 240] on div "[PERSON_NAME] ([EMAIL_ADDRESS][DOMAIN_NAME])" at bounding box center [784, 236] width 1509 height 26
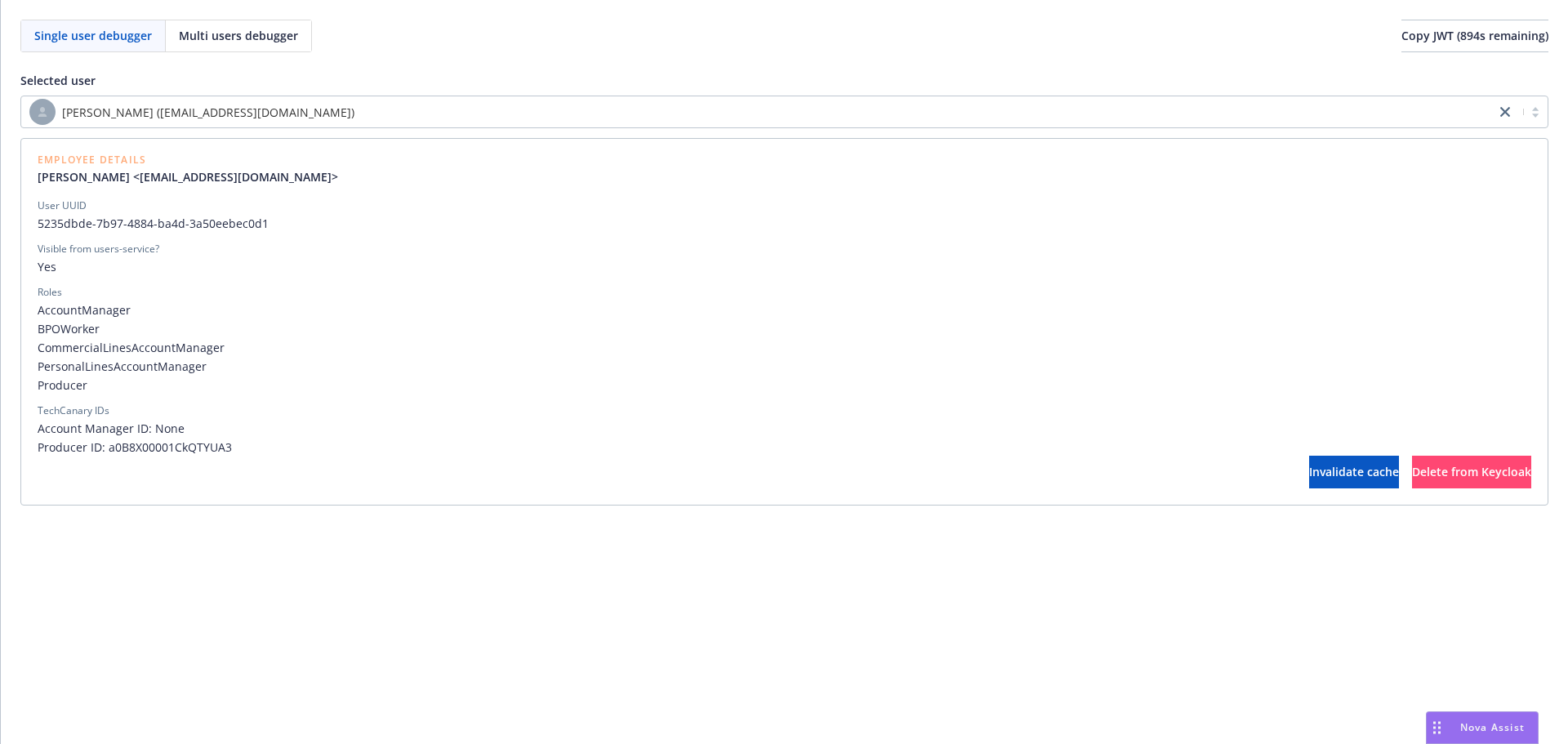
drag, startPoint x: 374, startPoint y: 249, endPoint x: 300, endPoint y: 251, distance: 74.0
click at [300, 251] on div "Visible from users-service?" at bounding box center [784, 249] width 1494 height 15
drag, startPoint x: 300, startPoint y: 251, endPoint x: 278, endPoint y: 259, distance: 23.4
click at [278, 259] on span "Yes" at bounding box center [784, 267] width 1494 height 17
click at [366, 103] on div "[PERSON_NAME] ([EMAIL_ADDRESS][DOMAIN_NAME])" at bounding box center [758, 112] width 1458 height 26
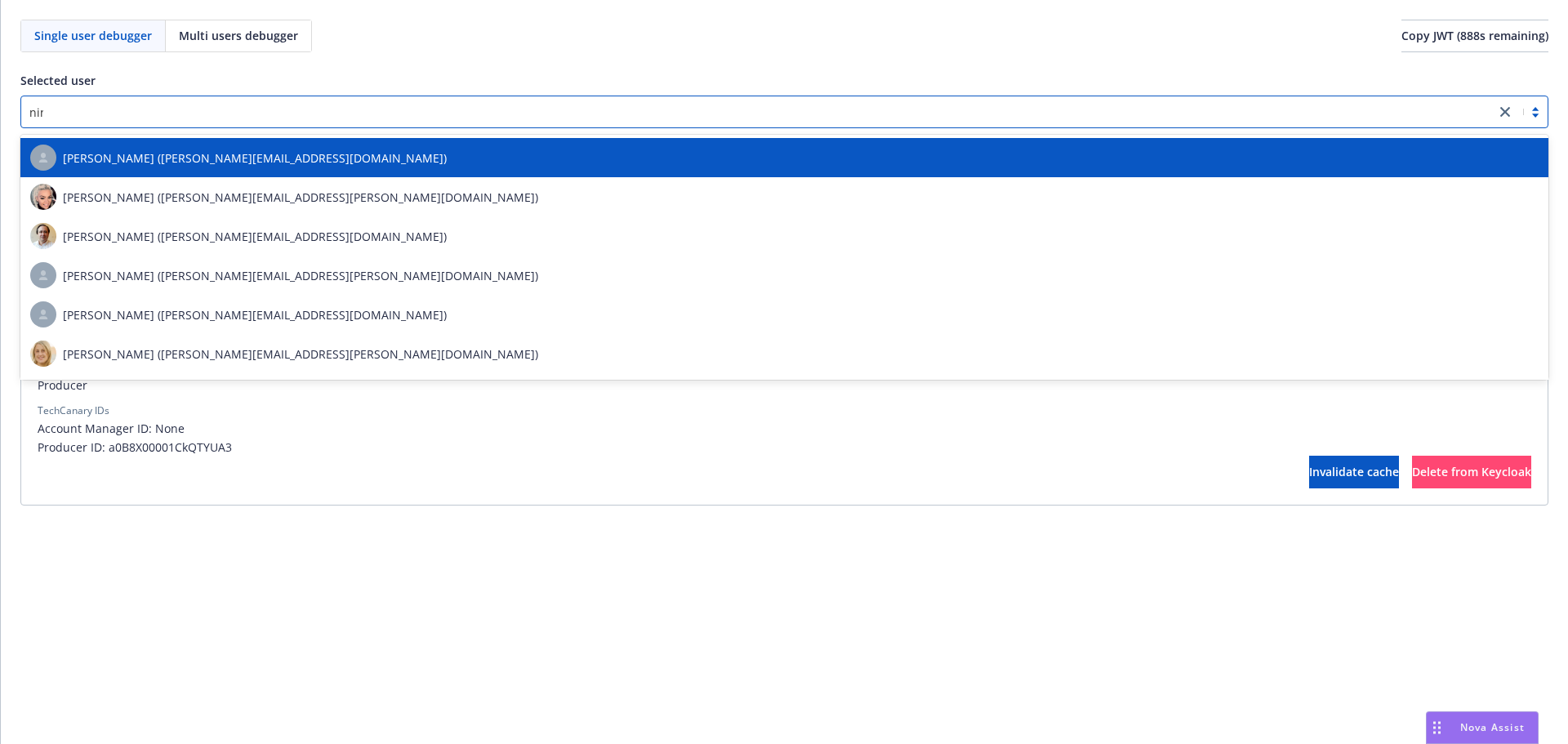
scroll to position [75, 0]
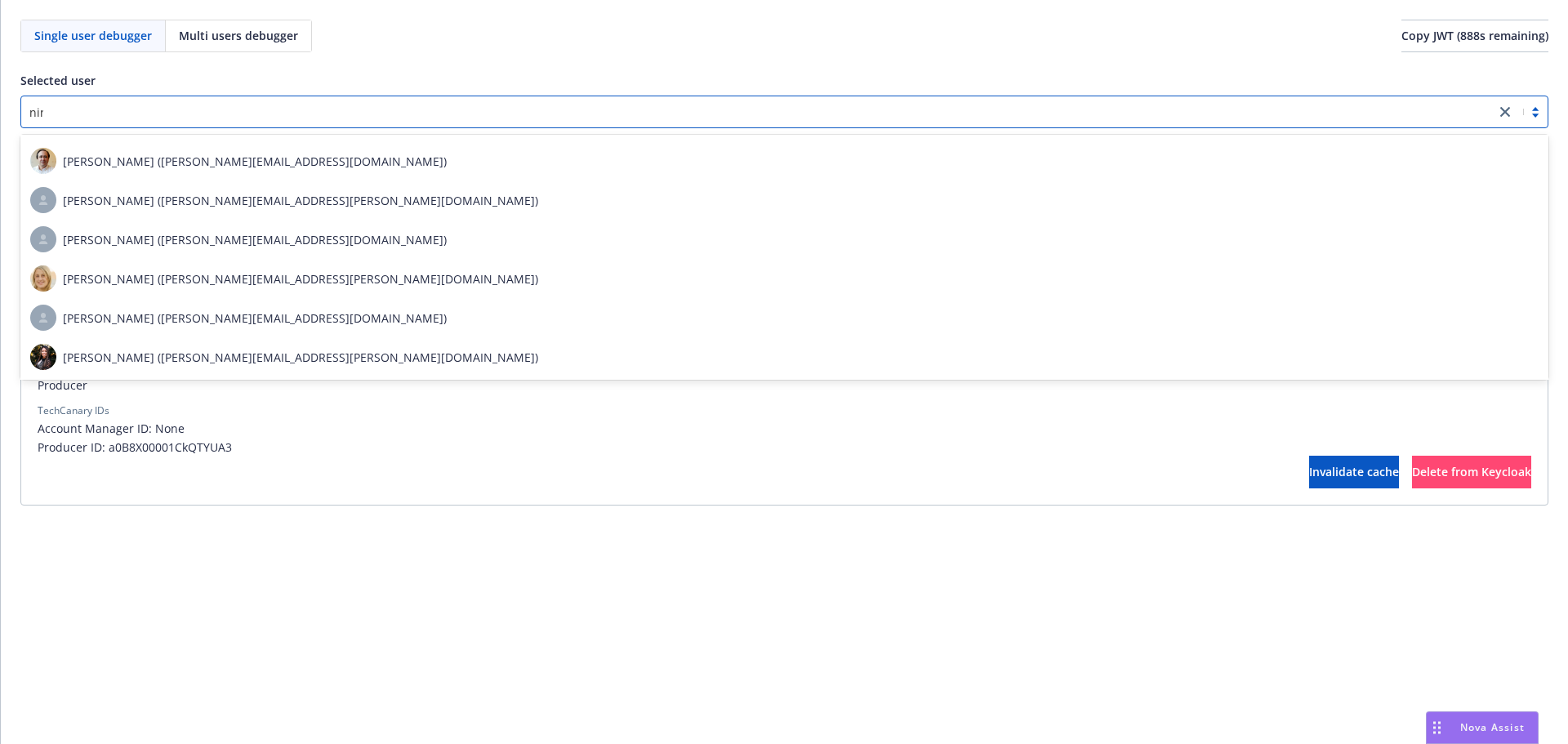
type input "ninu"
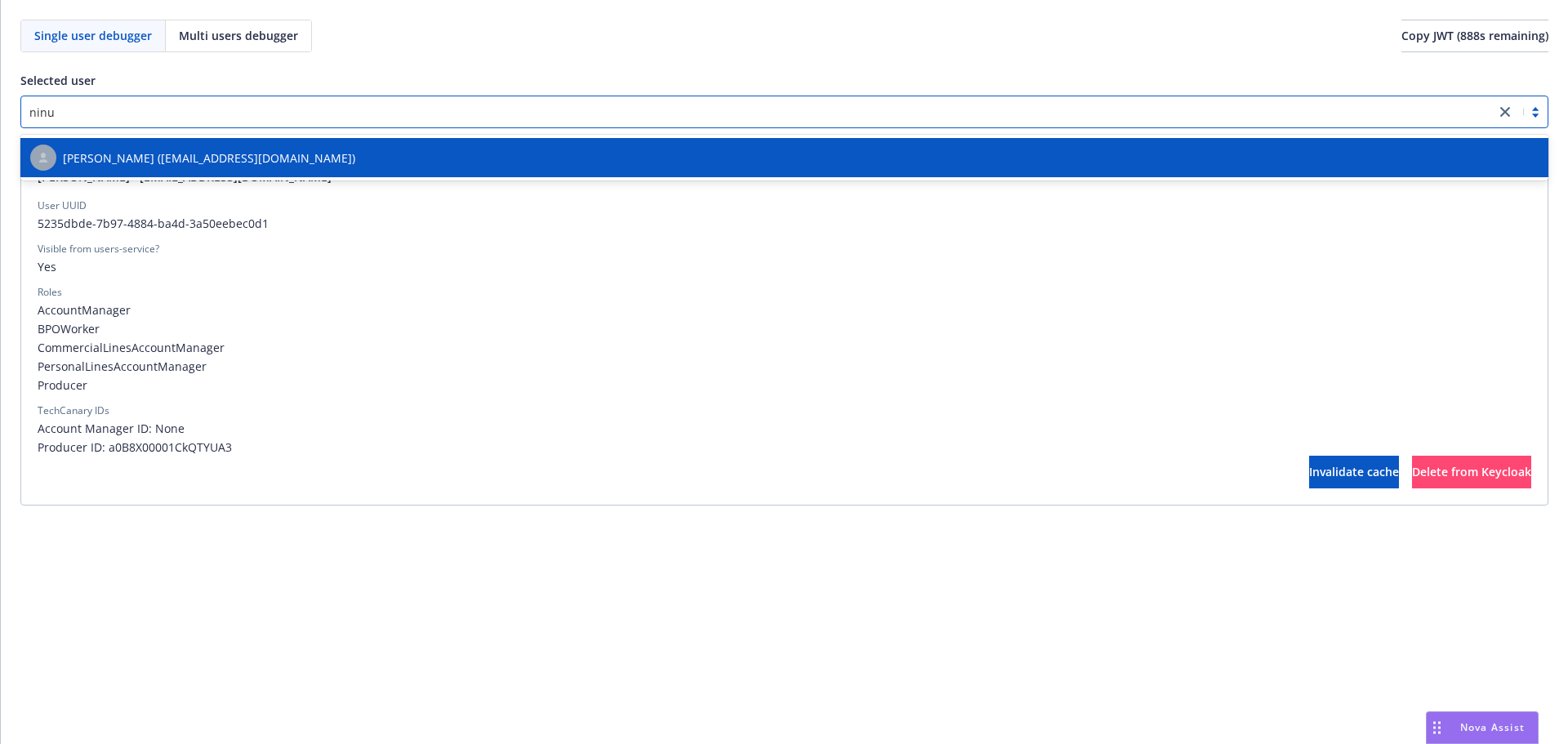
scroll to position [0, 0]
click at [352, 146] on div "[PERSON_NAME] ([EMAIL_ADDRESS][DOMAIN_NAME])" at bounding box center [784, 157] width 1509 height 26
